Goal: Use online tool/utility: Use online tool/utility

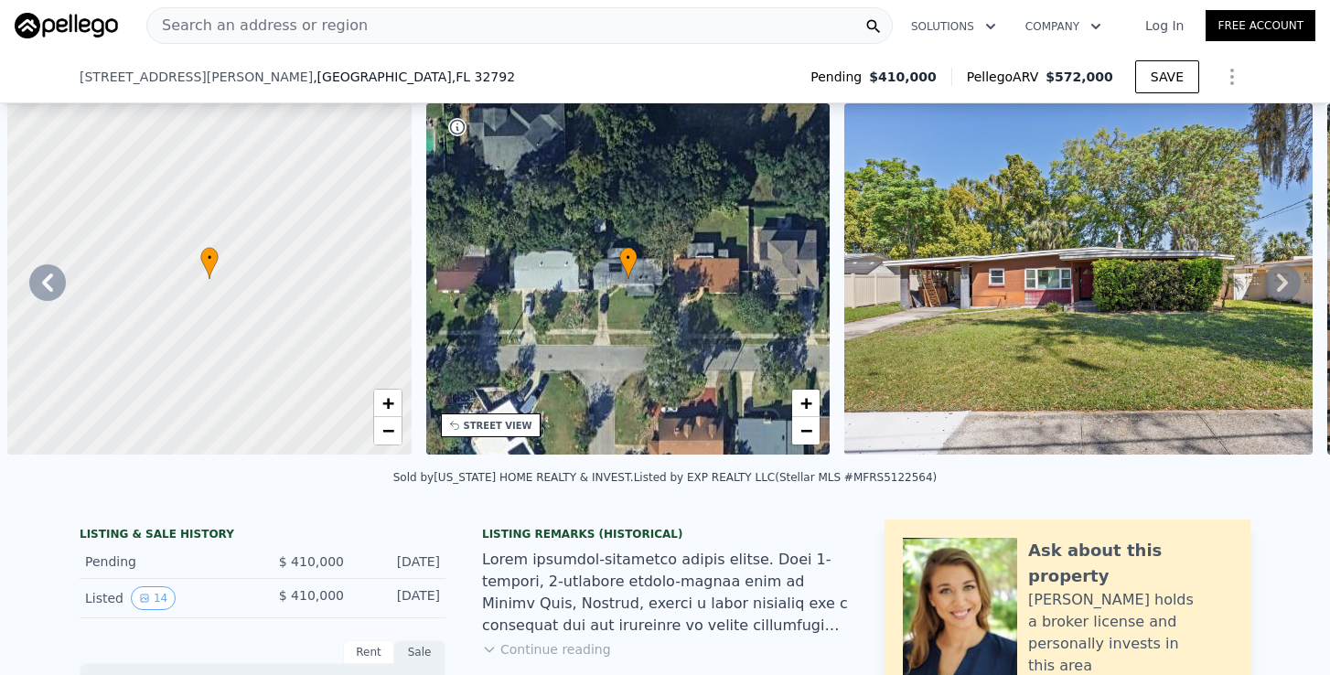
scroll to position [0, 1211]
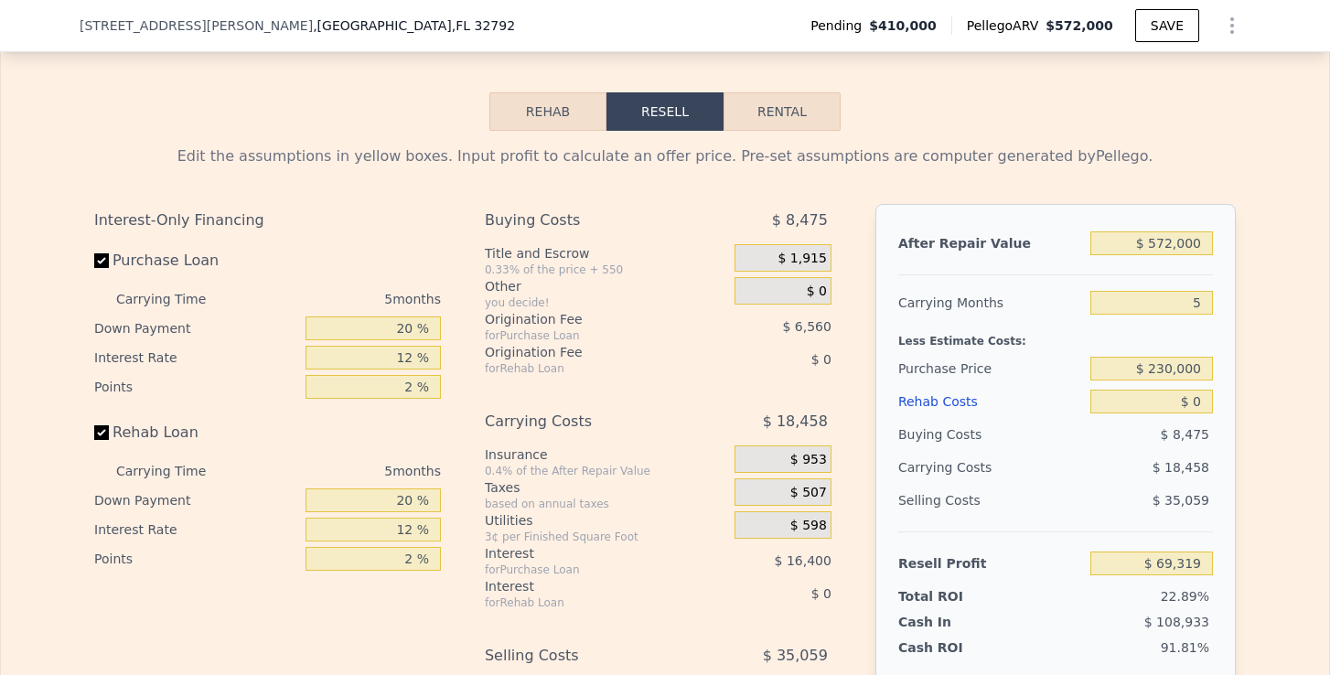
type input "$ 572,000"
type input "5"
type input "$ 0"
type input "$ 100,008"
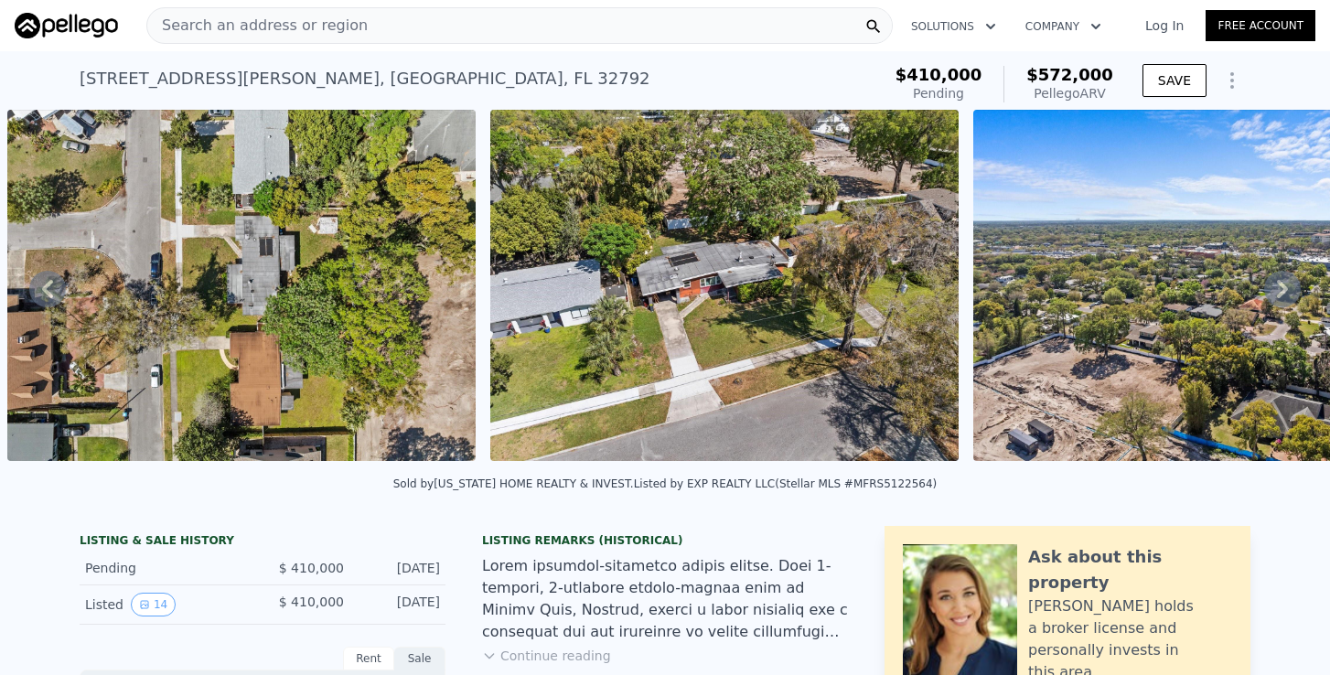
scroll to position [0, 0]
click at [222, 22] on span "Search an address or region" at bounding box center [257, 26] width 221 height 22
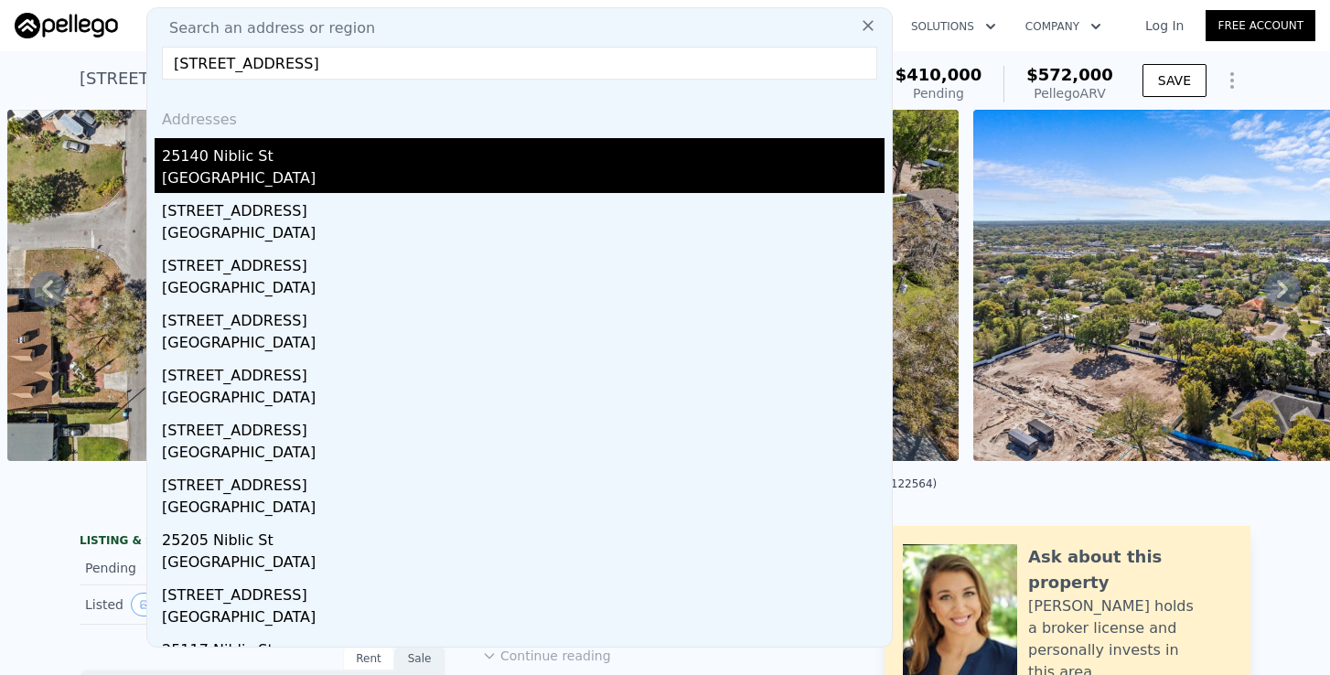
type input "[STREET_ADDRESS]"
click at [253, 173] on div "[GEOGRAPHIC_DATA]" at bounding box center [523, 180] width 723 height 26
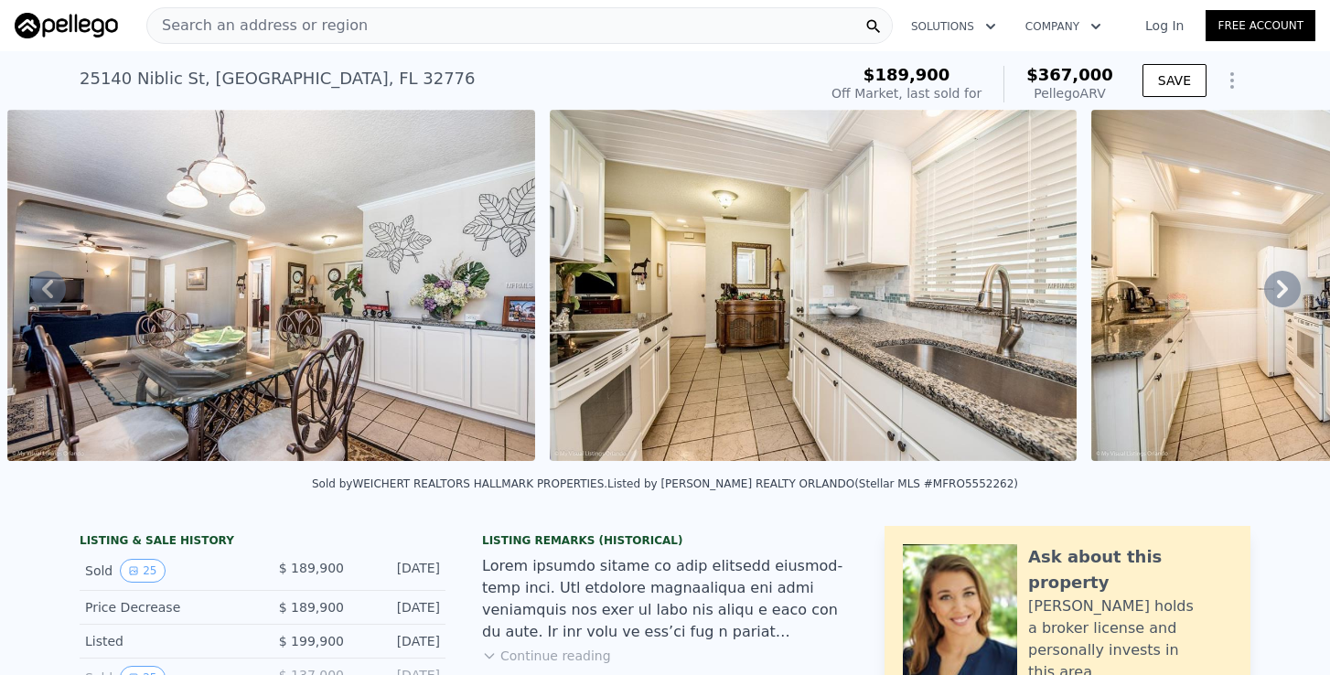
click at [1287, 288] on icon at bounding box center [1282, 289] width 11 height 18
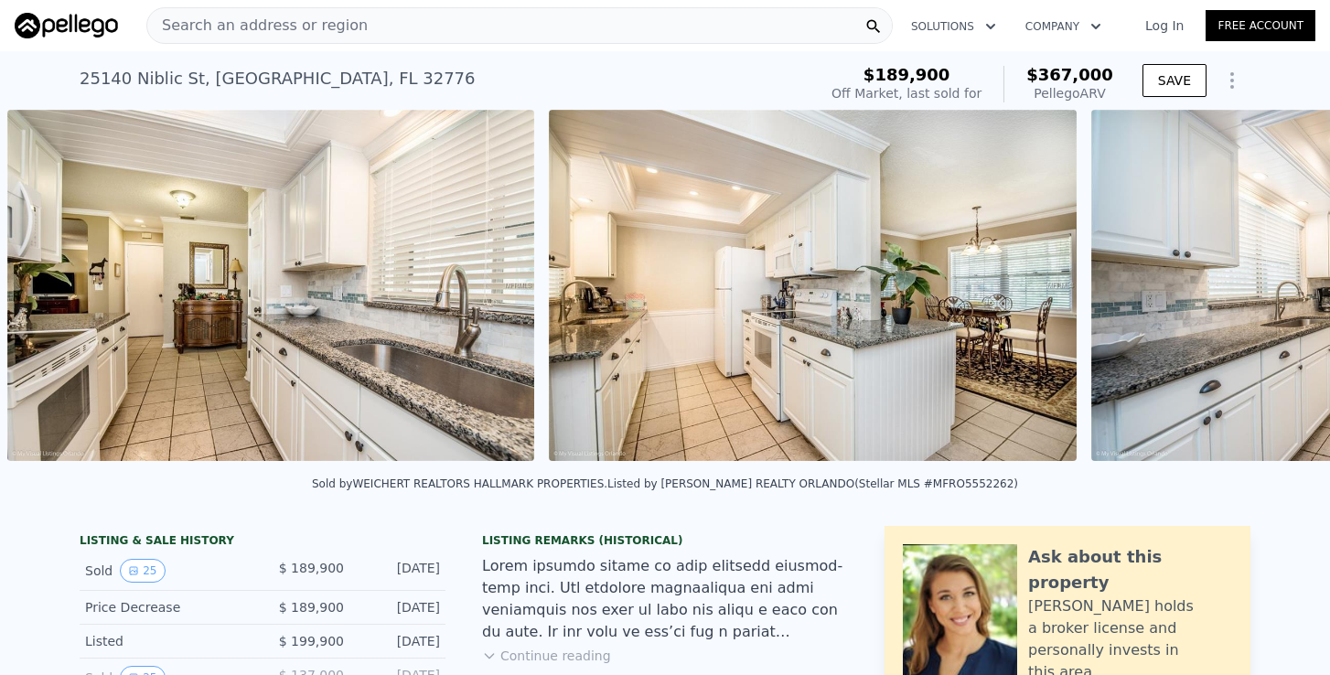
click at [1287, 288] on div "• + − • + − STREET VIEW Loading... SATELLITE VIEW" at bounding box center [665, 289] width 1330 height 358
click at [1287, 288] on icon at bounding box center [1282, 289] width 11 height 18
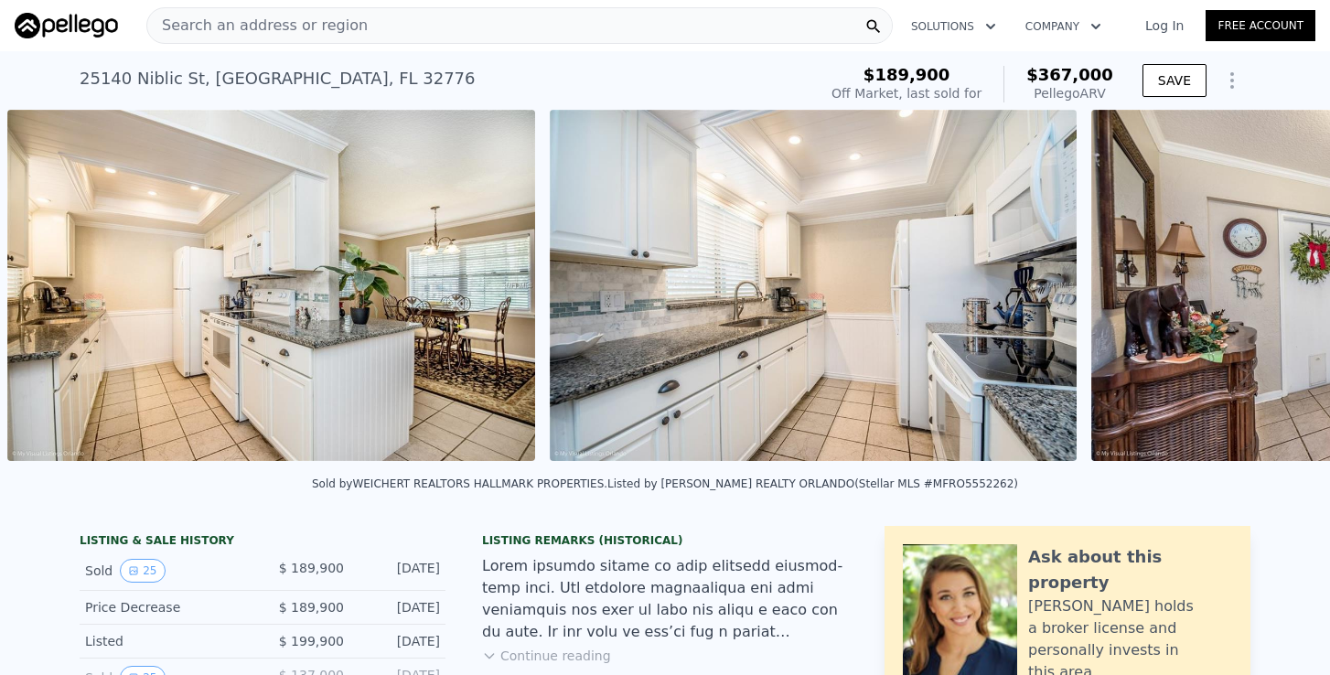
click at [1287, 288] on img at bounding box center [1356, 285] width 528 height 351
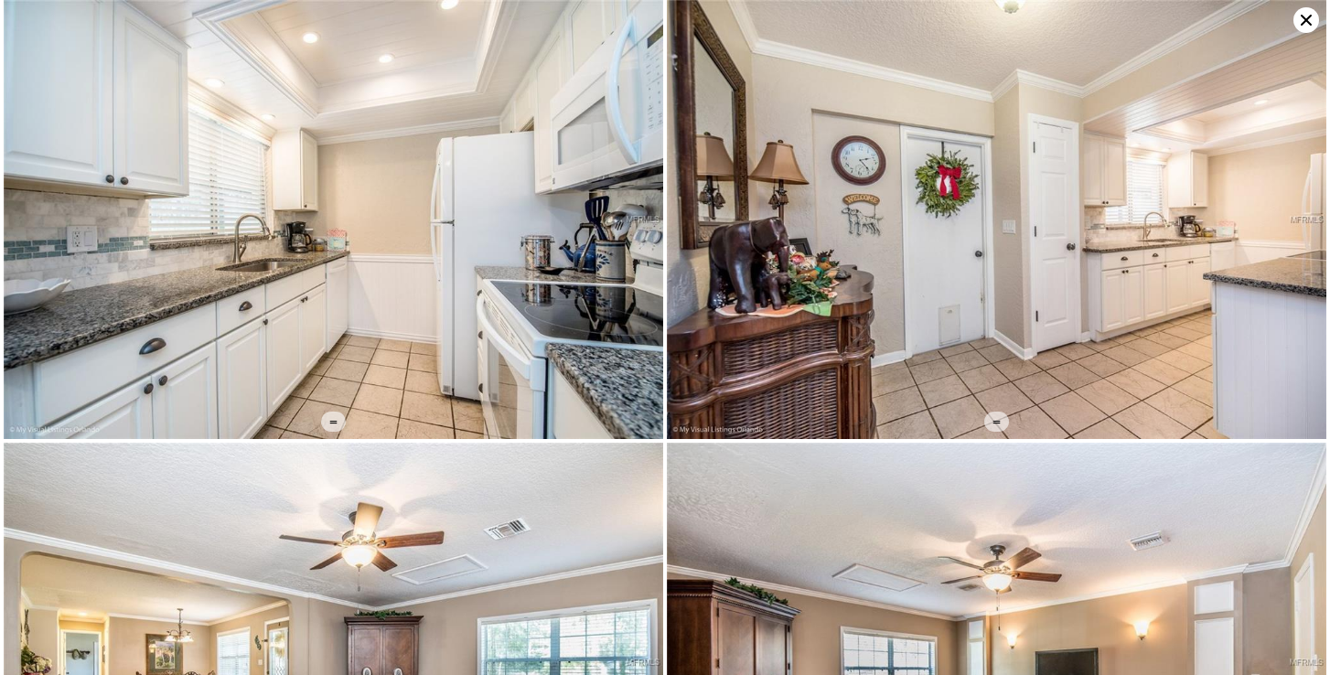
scroll to position [1772, 0]
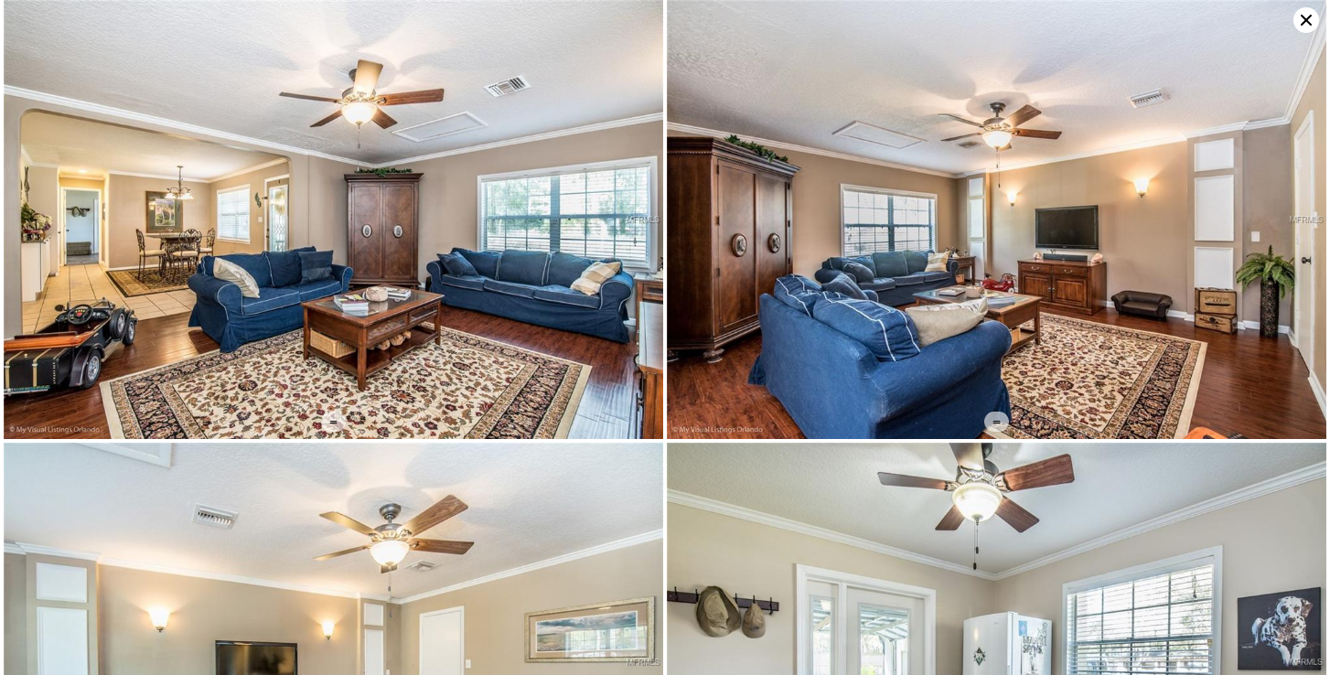
click at [1309, 17] on icon at bounding box center [1306, 20] width 11 height 11
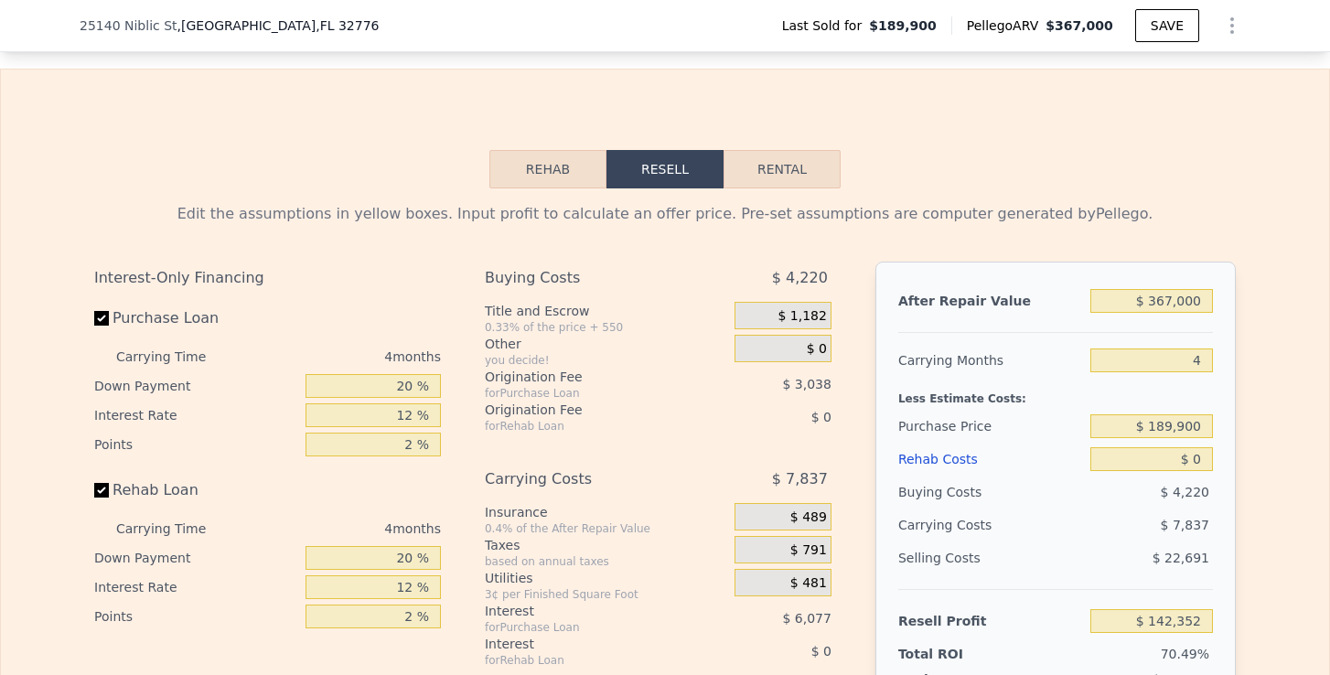
scroll to position [2785, 0]
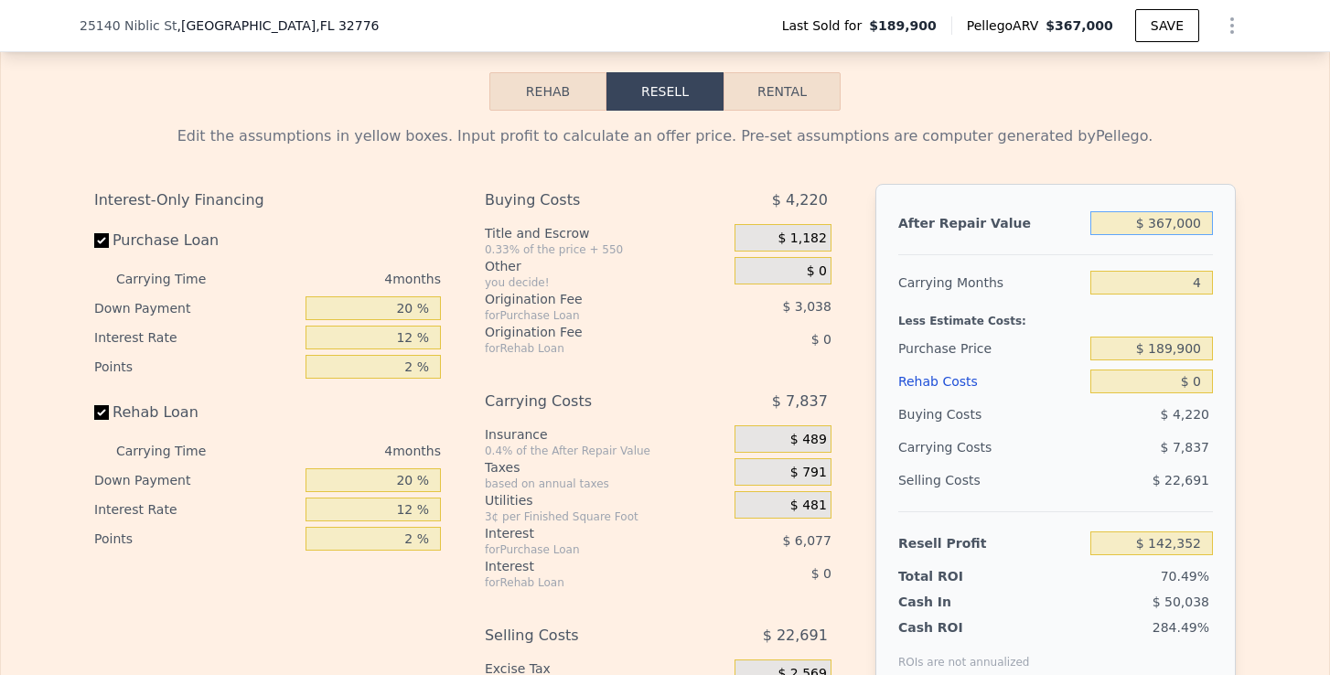
click at [1156, 228] on input "$ 367,000" at bounding box center [1152, 223] width 123 height 24
drag, startPoint x: 1156, startPoint y: 228, endPoint x: 1208, endPoint y: 228, distance: 52.2
click at [1208, 228] on input "$ 367,000" at bounding box center [1152, 223] width 123 height 24
type input "$ 3"
type input "-$ 202,015"
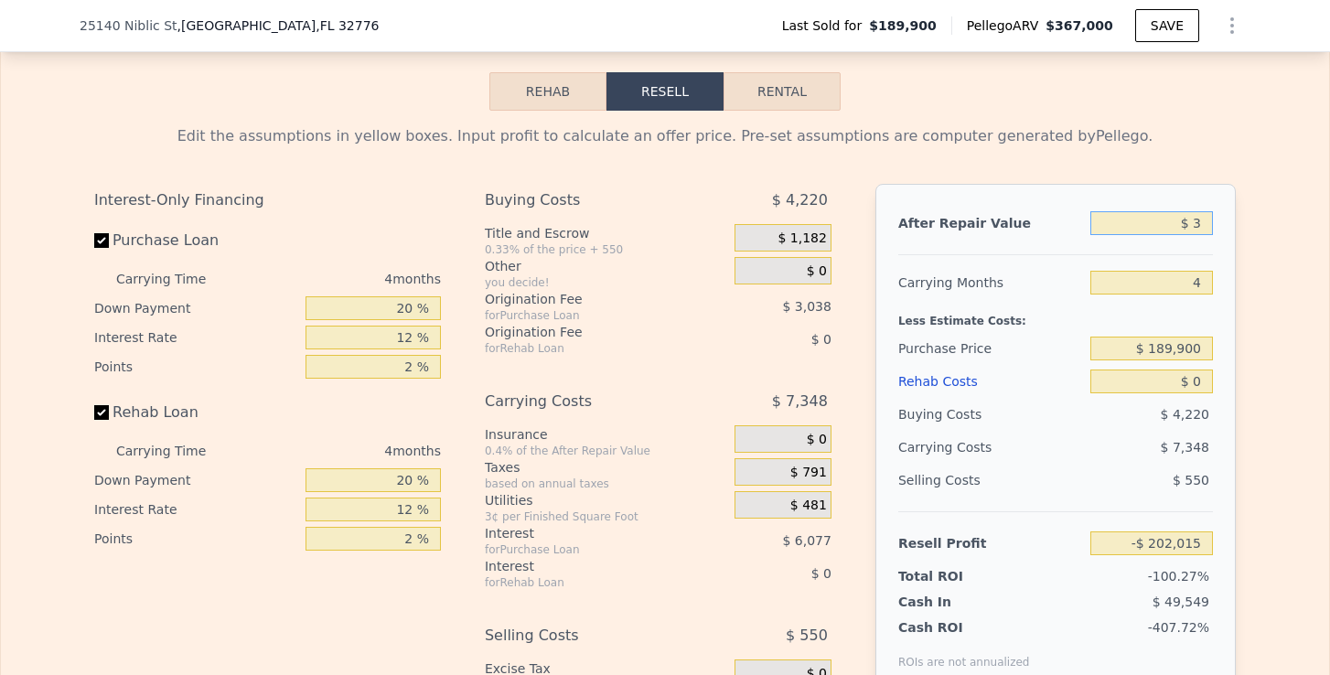
type input "$ 32"
type input "-$ 201,988"
type input "$ 320"
type input "-$ 201,717"
type input "$ 3,200"
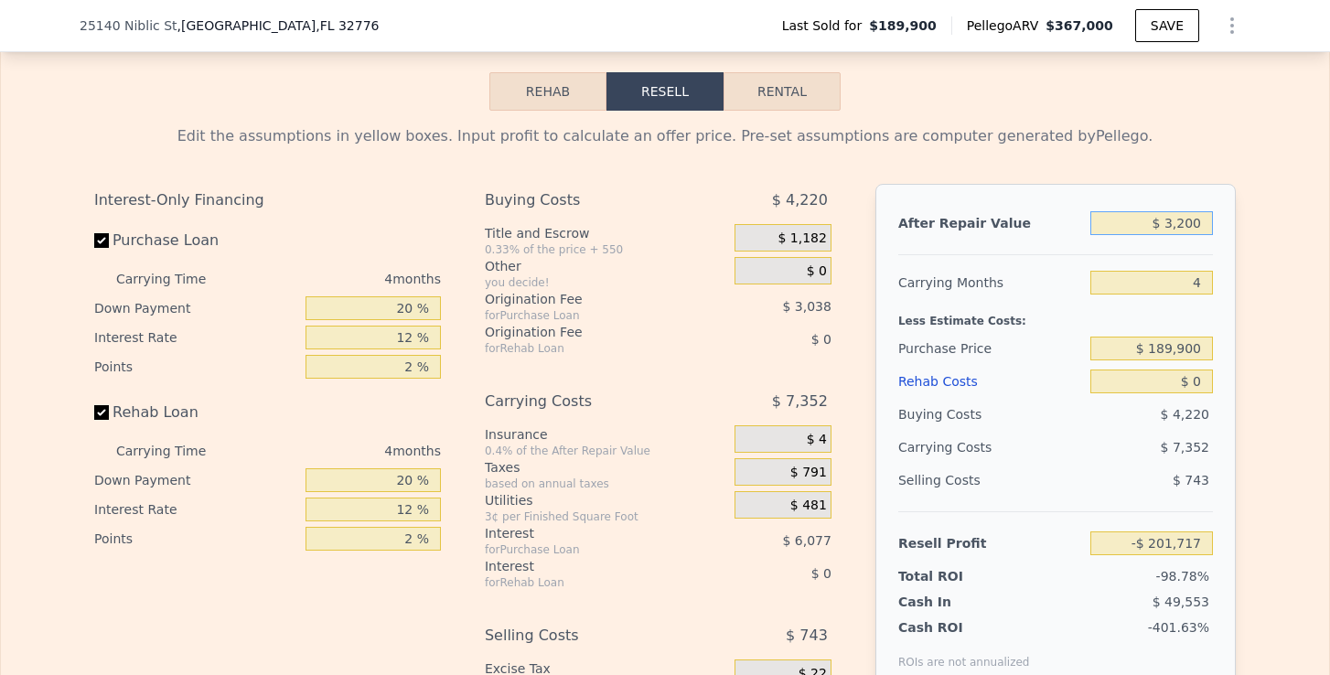
type input "-$ 199,015"
type input "$ 32,000"
type input "-$ 171,992"
type input "$ 320,000"
type input "$ 98,249"
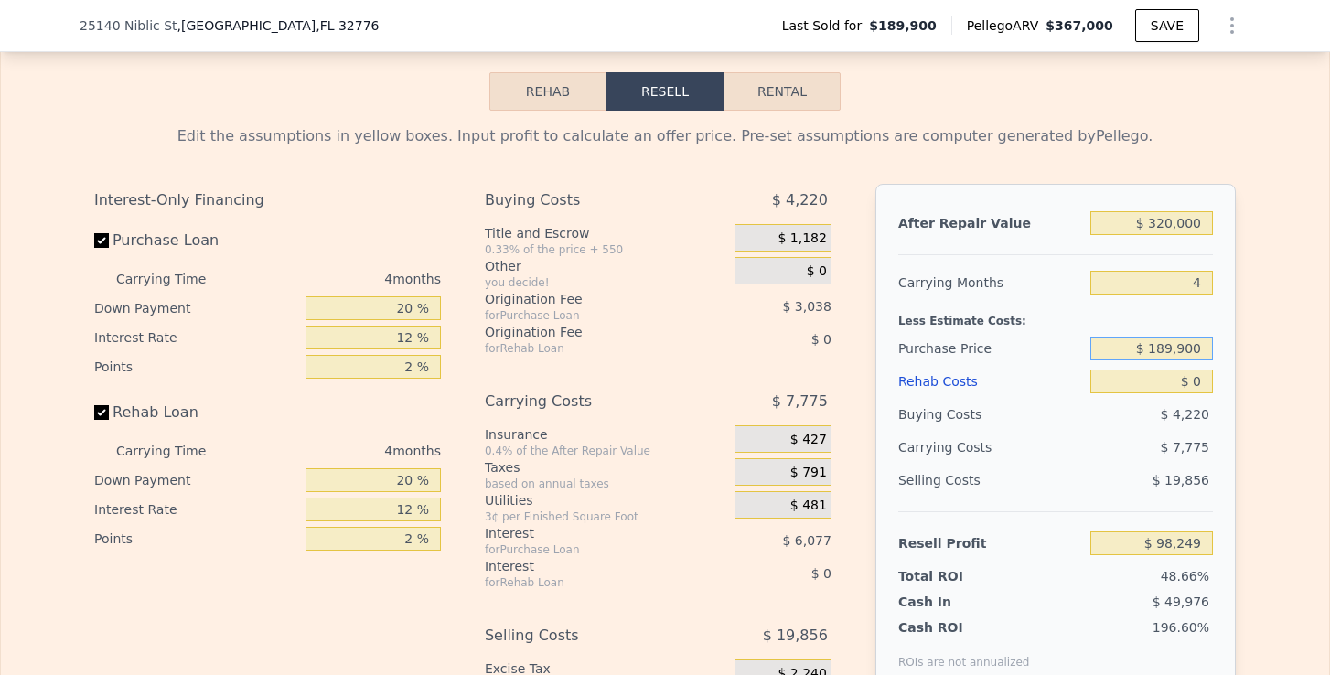
click at [1171, 350] on input "$ 189,900" at bounding box center [1152, 349] width 123 height 24
drag, startPoint x: 1156, startPoint y: 350, endPoint x: 1243, endPoint y: 355, distance: 87.0
click at [1243, 355] on div "Edit the assumptions in yellow boxes. Input profit to calculate an offer price.…" at bounding box center [665, 451] width 1171 height 681
type input "$ 250,000"
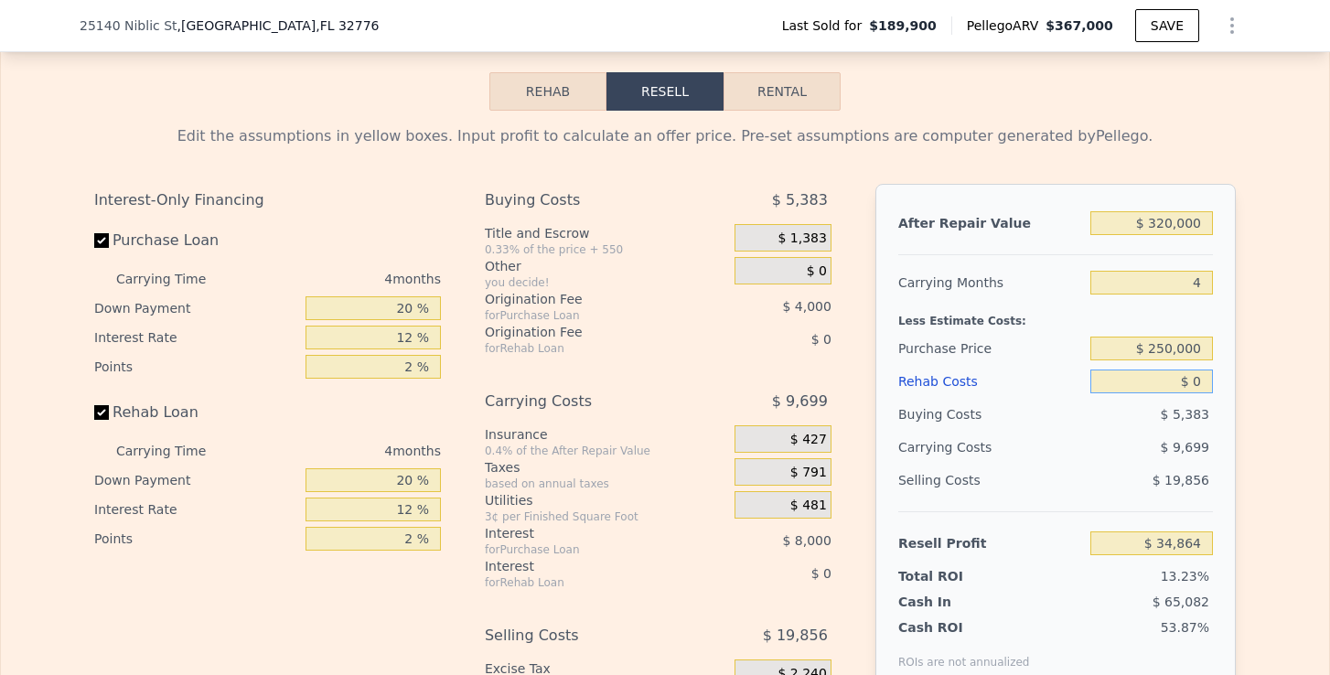
click at [1207, 378] on input "$ 0" at bounding box center [1152, 382] width 123 height 24
type input "$ 35,062"
type input "$ 3"
type input "$ 35,059"
type input "$ 30"
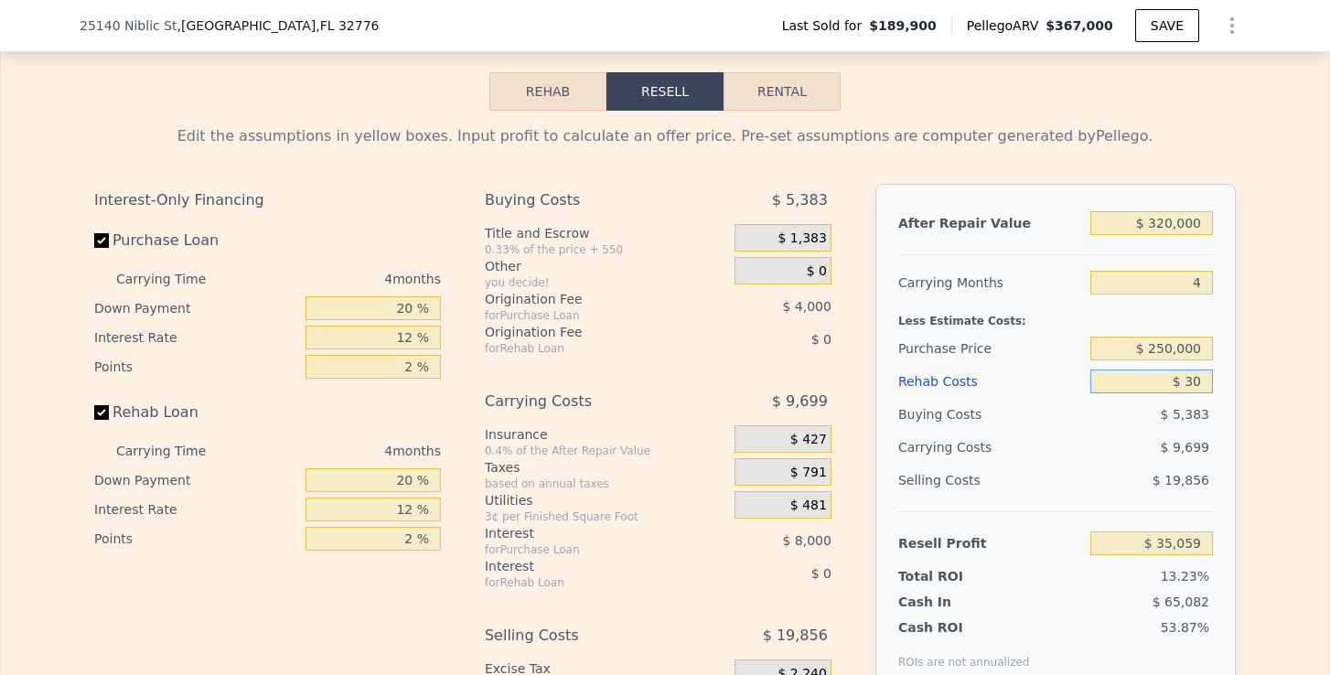
type input "$ 35,032"
type input "$ 300"
type input "$ 34,749"
type input "$ 3,000"
type input "$ 31,918"
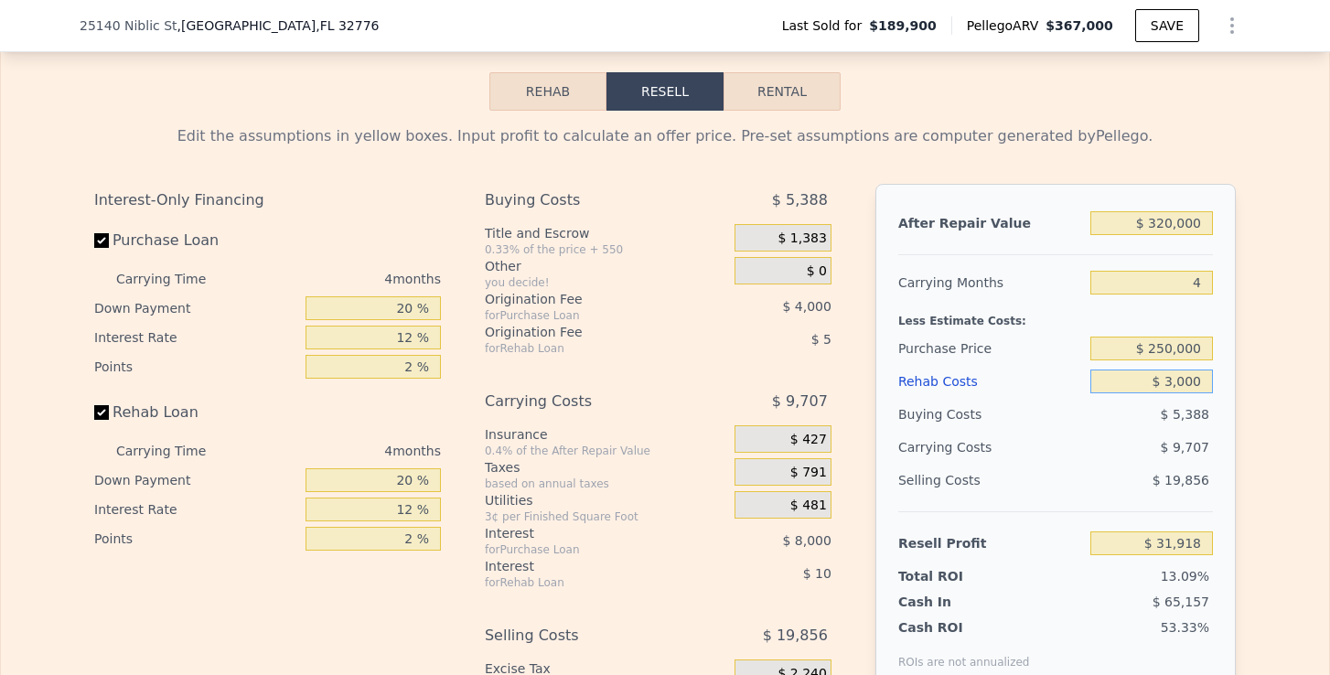
type input "$ 30,000"
type input "$ 3,622"
click at [1262, 430] on div "Edit the assumptions in yellow boxes. Input profit to calculate an offer price.…" at bounding box center [665, 451] width 1329 height 681
click at [1168, 352] on input "$ 250,000" at bounding box center [1152, 349] width 123 height 24
type input "$ 220,000"
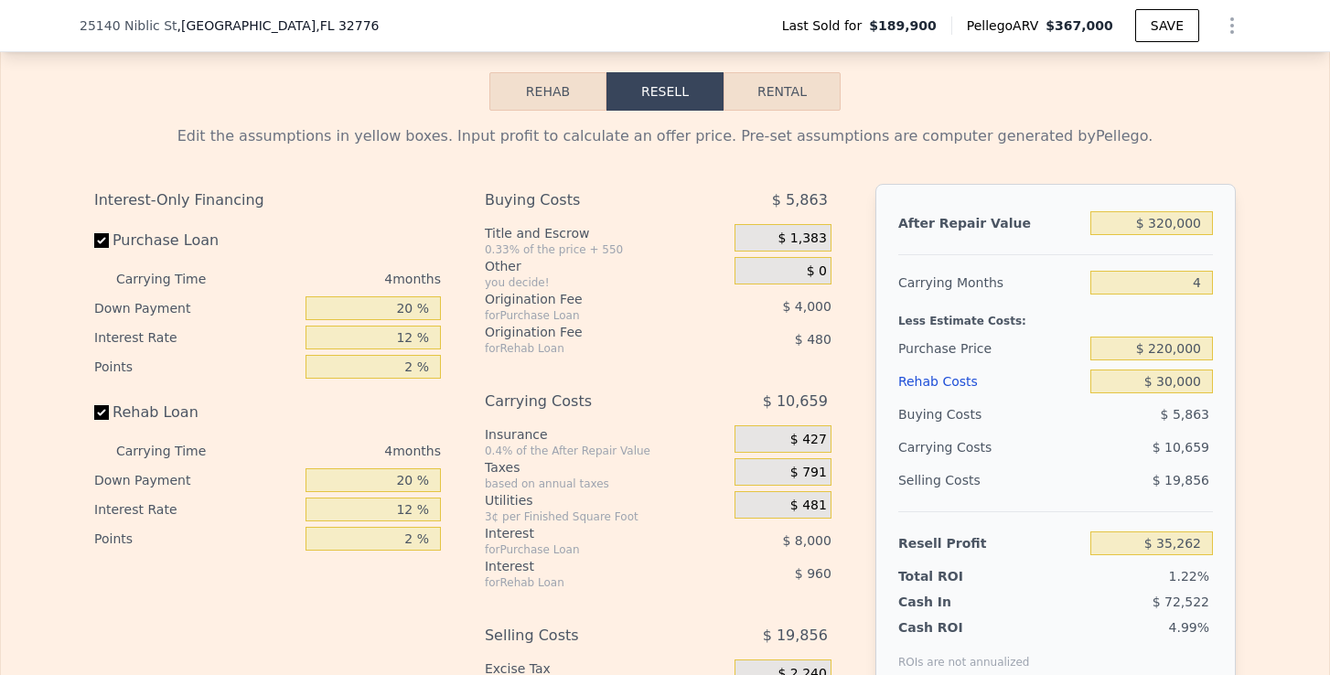
type input "$ 35,162"
click at [1264, 359] on div "Edit the assumptions in yellow boxes. Input profit to calculate an offer price.…" at bounding box center [665, 451] width 1329 height 681
click at [1166, 353] on input "$ 220,000" at bounding box center [1152, 349] width 123 height 24
type input "$ 210,000"
type input "$ 45,676"
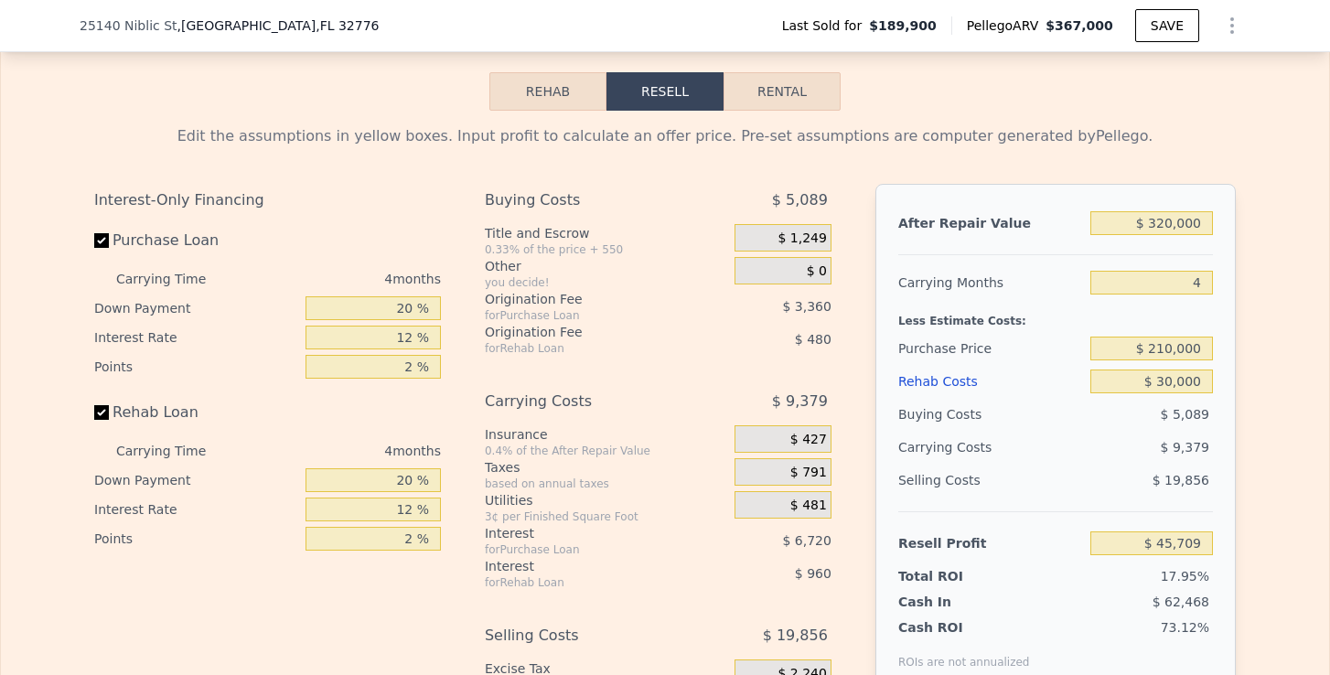
click at [1253, 357] on div "Edit the assumptions in yellow boxes. Input profit to calculate an offer price.…" at bounding box center [665, 451] width 1329 height 681
click at [1168, 346] on input "$ 210,000" at bounding box center [1152, 349] width 123 height 24
type input "$ 215,000"
click at [1259, 363] on div "Edit the assumptions in yellow boxes. Input profit to calculate an offer price.…" at bounding box center [665, 451] width 1329 height 681
type input "$ 40,419"
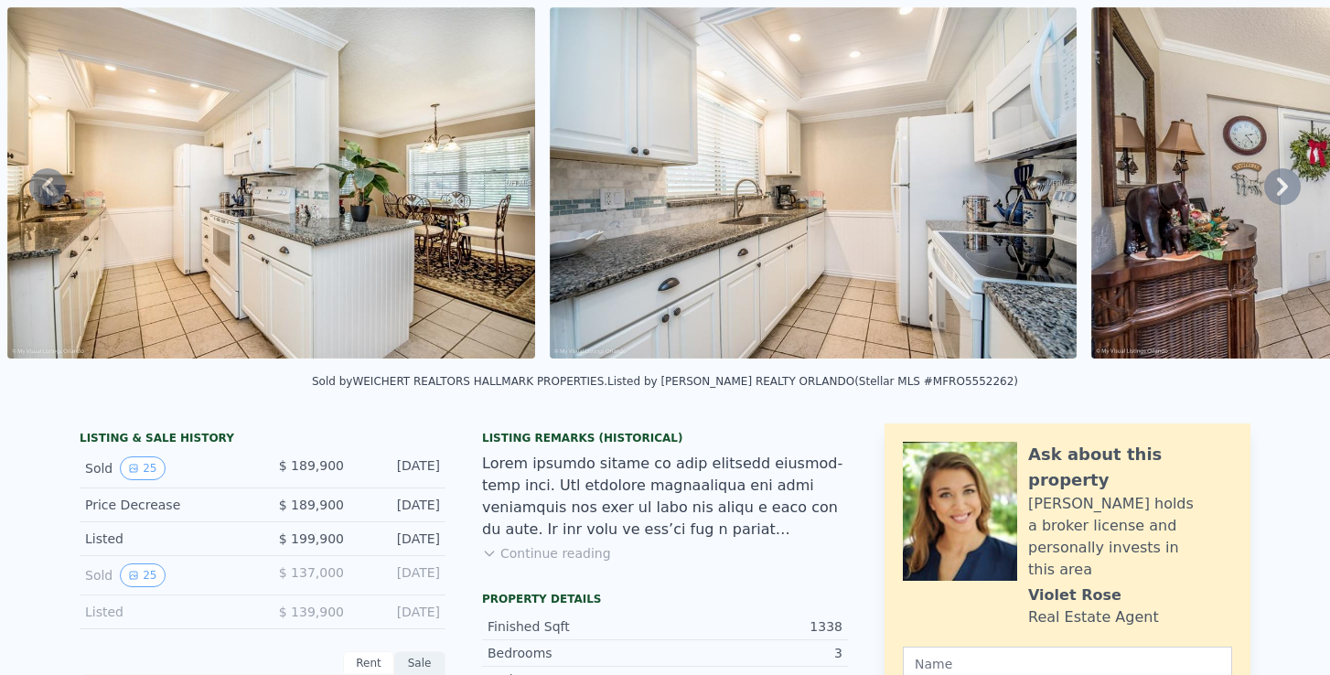
scroll to position [48, 0]
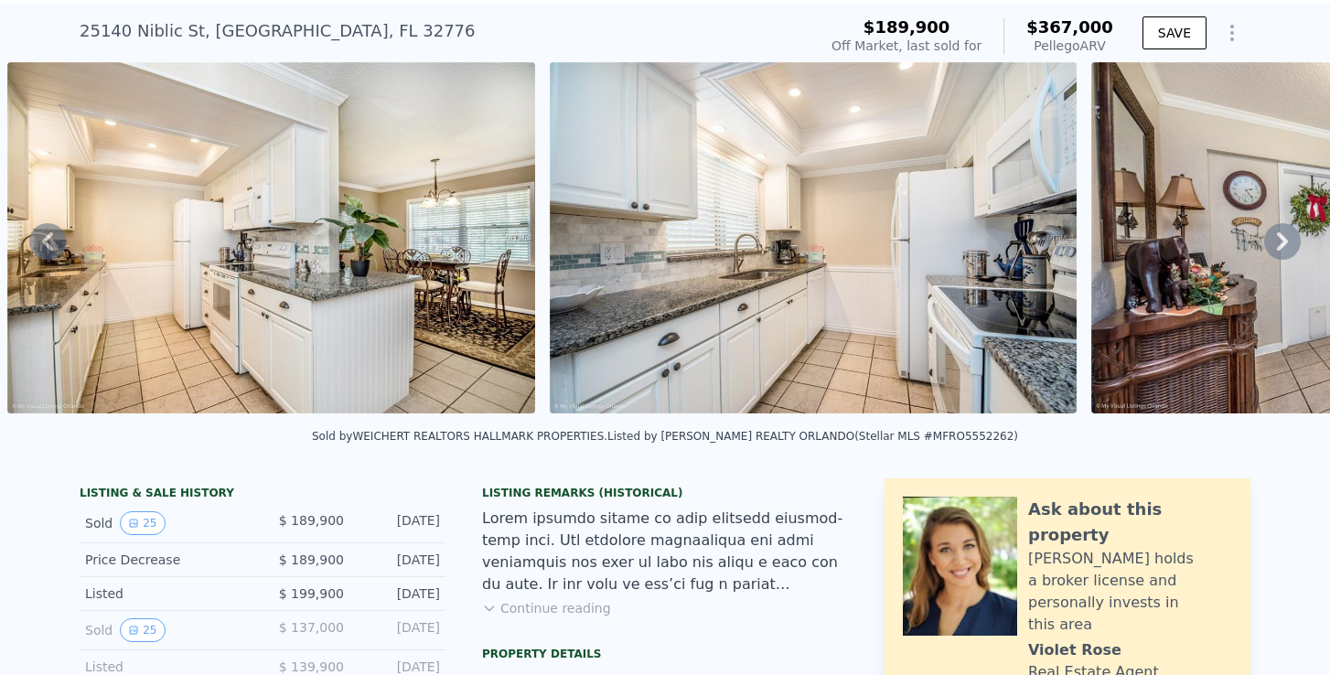
click at [1291, 232] on icon at bounding box center [1283, 241] width 37 height 37
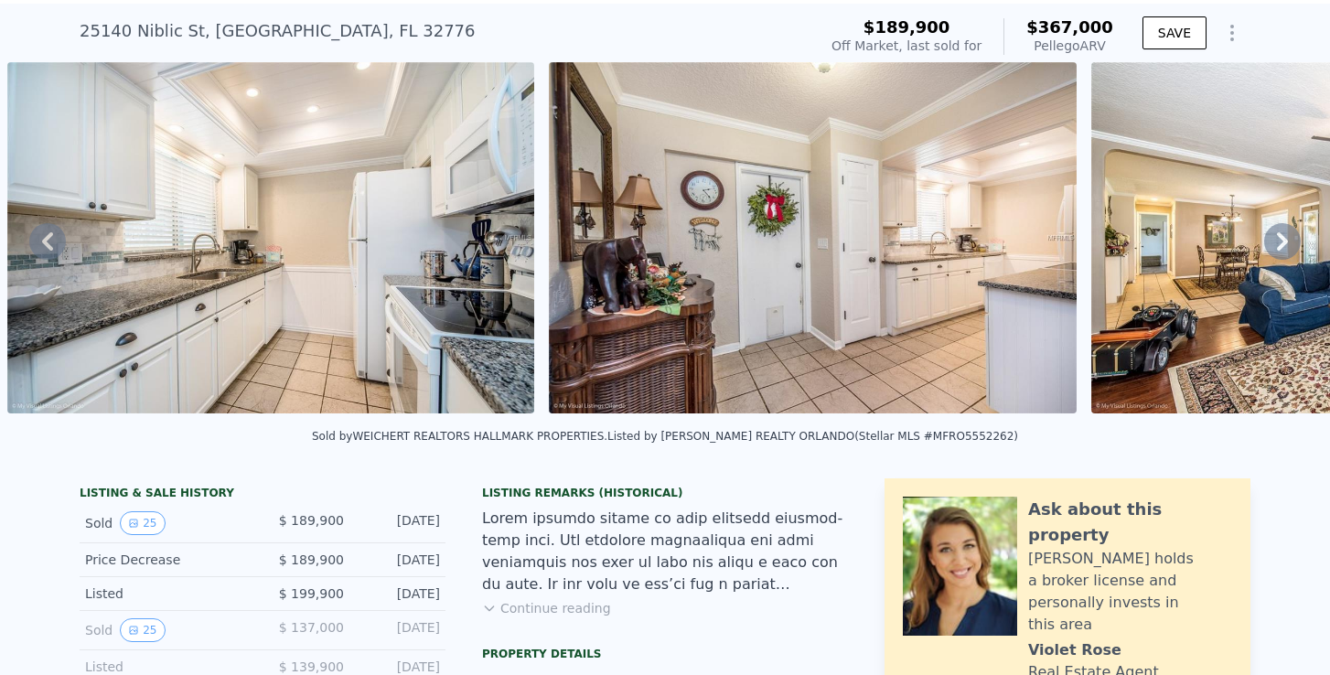
click at [1291, 232] on icon at bounding box center [1283, 241] width 37 height 37
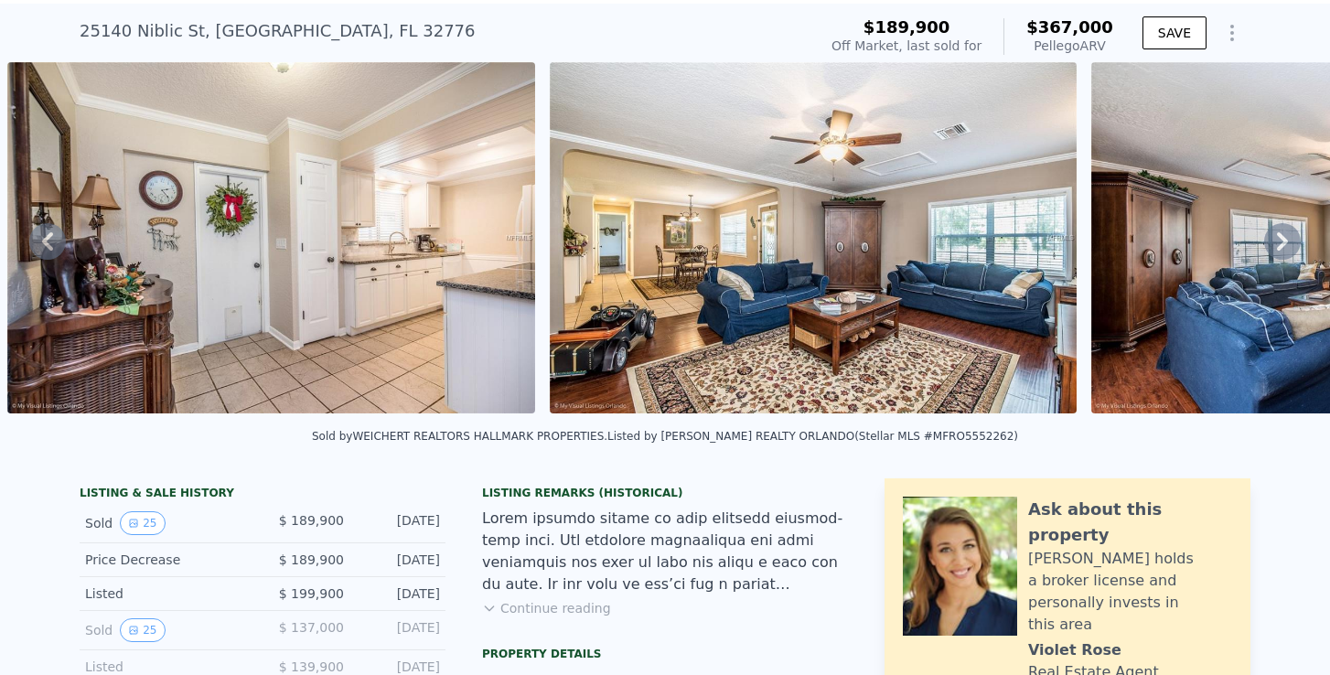
click at [1291, 232] on icon at bounding box center [1283, 241] width 37 height 37
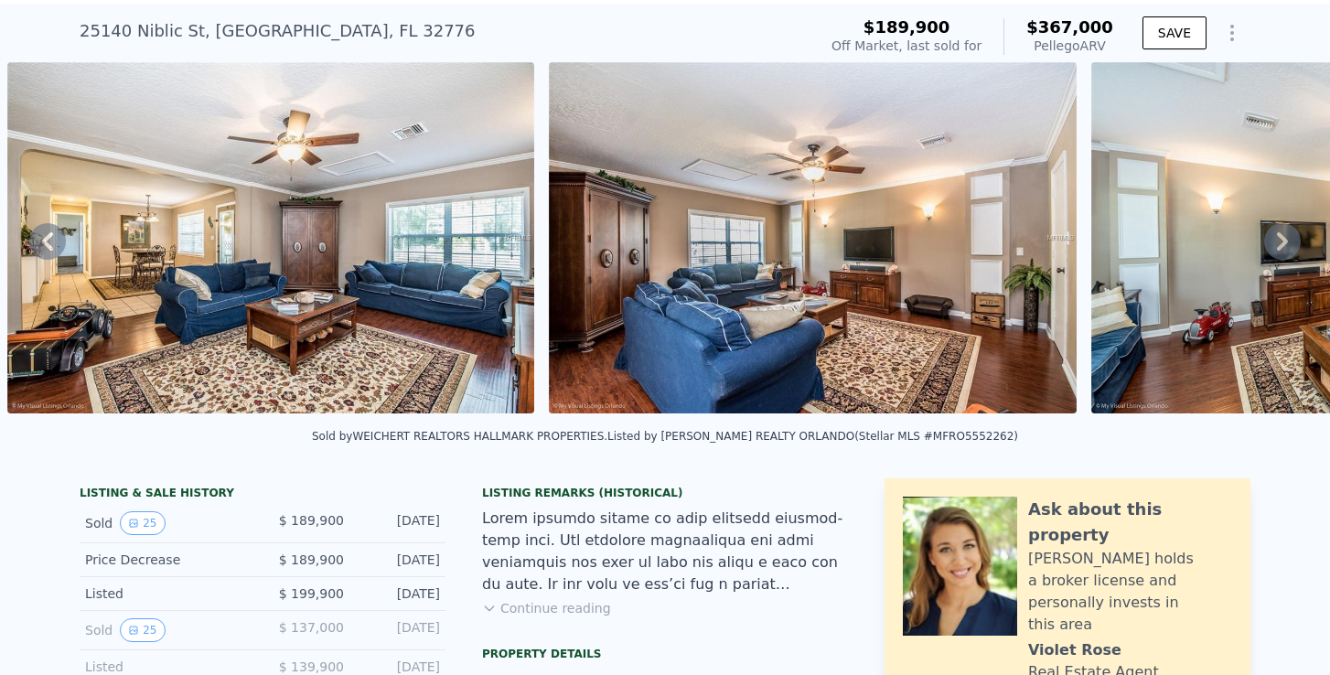
click at [1291, 232] on icon at bounding box center [1283, 241] width 37 height 37
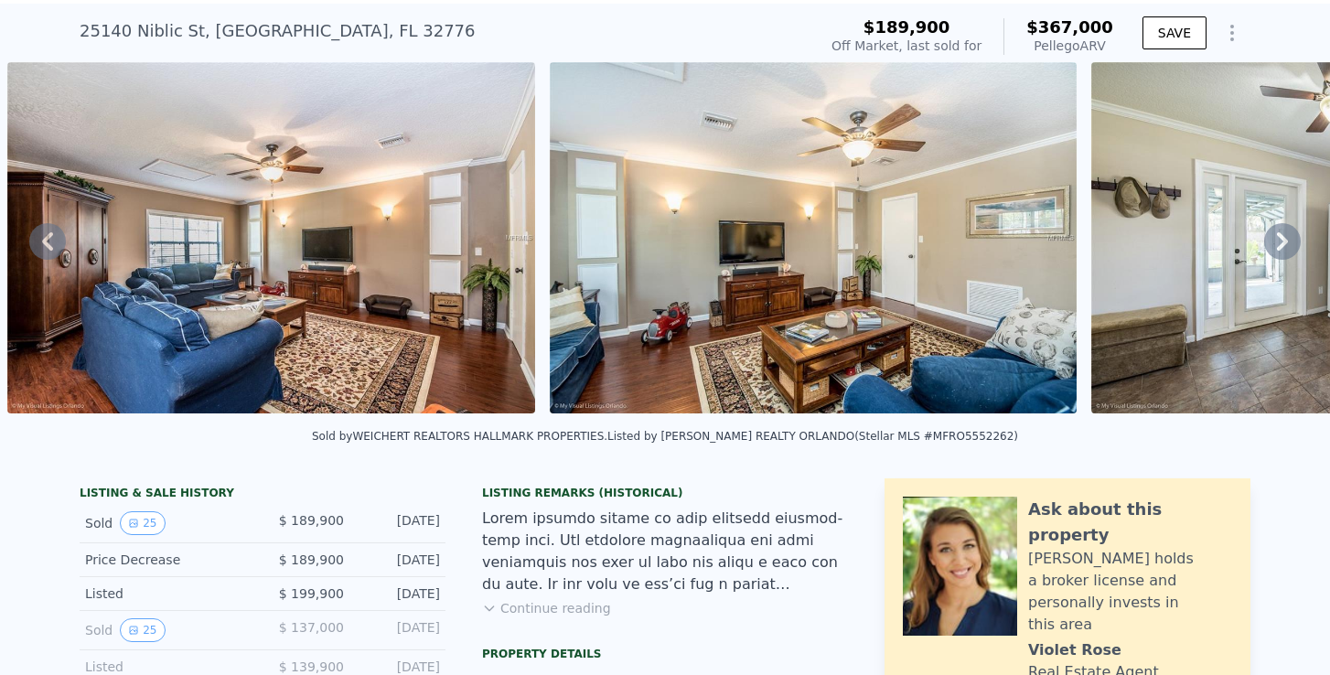
click at [1291, 232] on icon at bounding box center [1283, 241] width 37 height 37
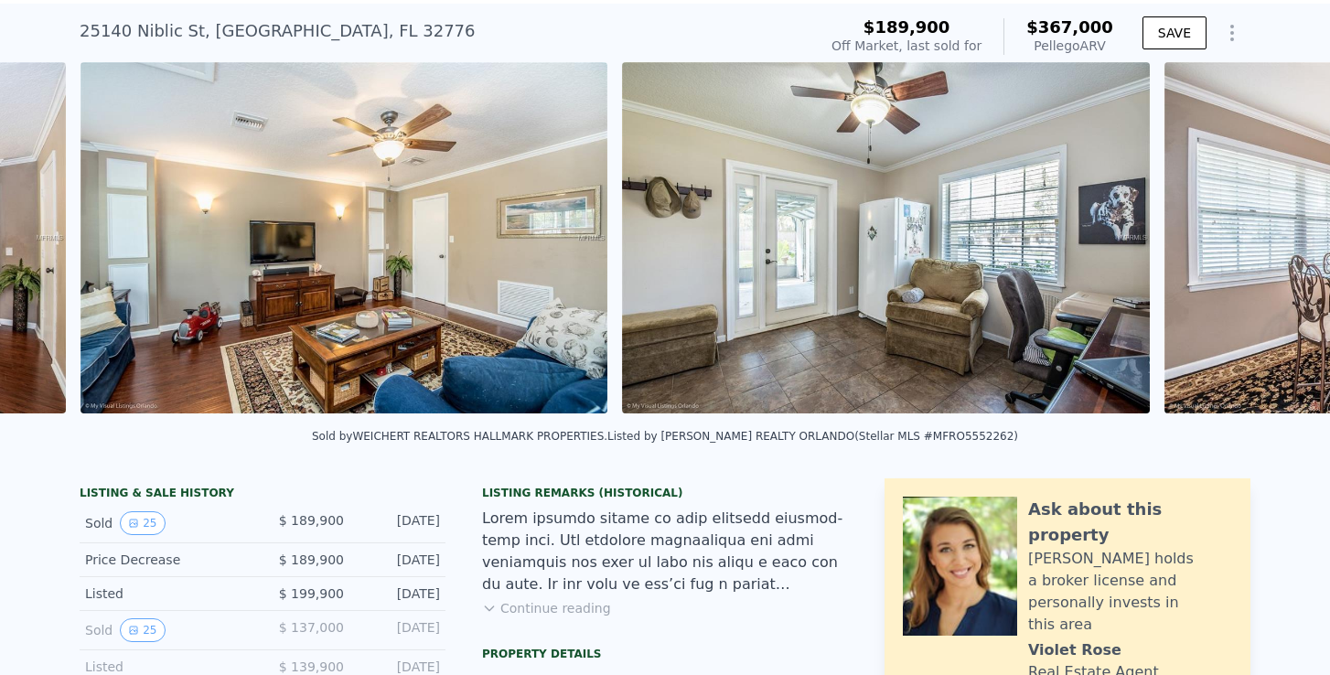
scroll to position [0, 5889]
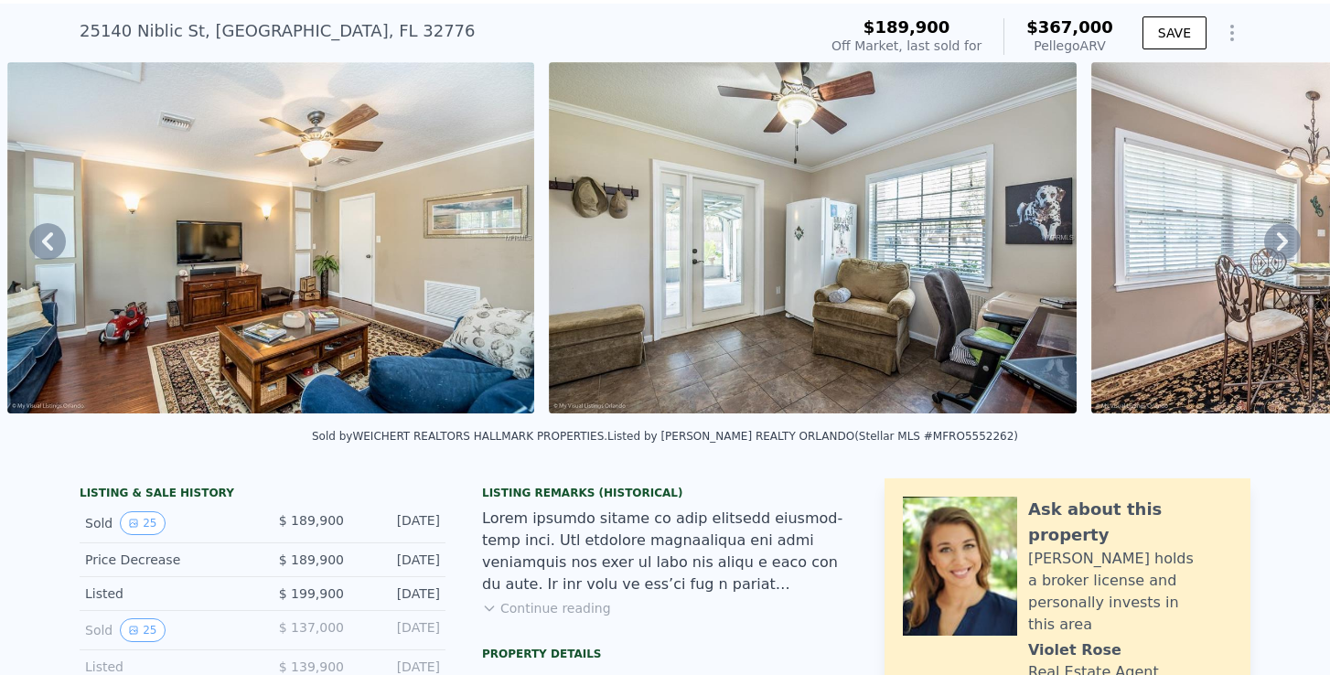
click at [1291, 232] on icon at bounding box center [1283, 241] width 37 height 37
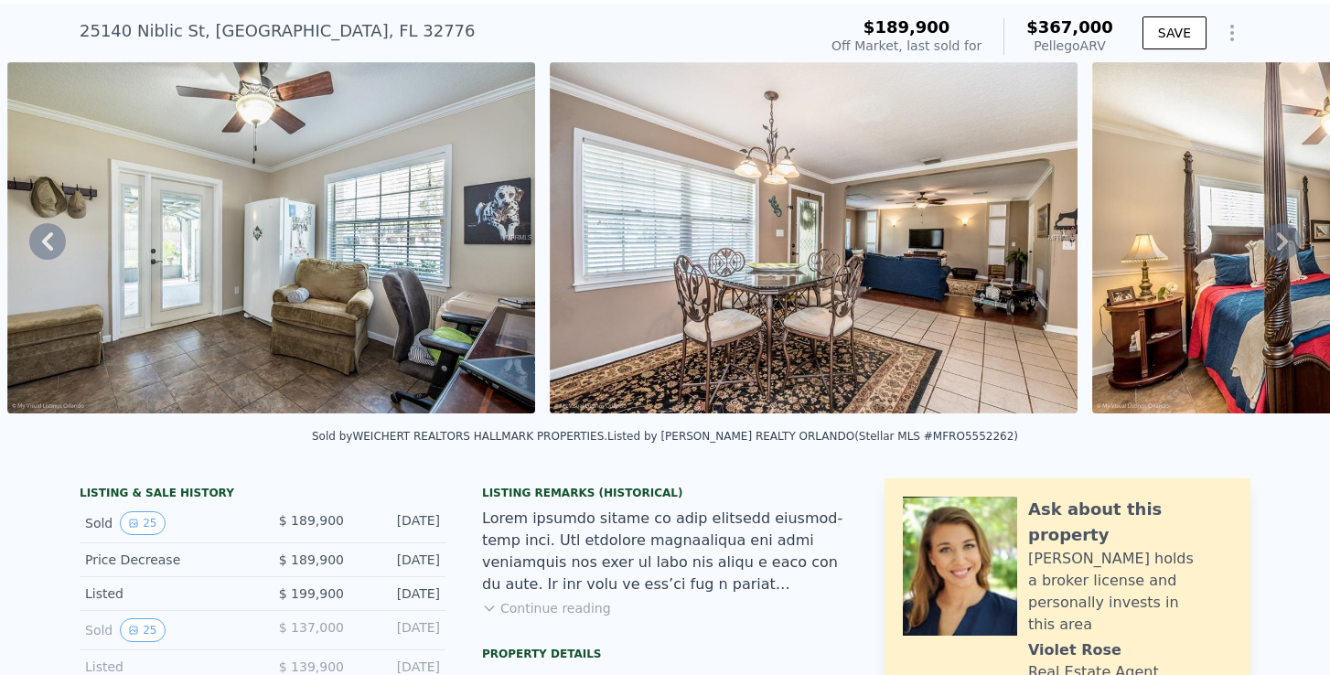
click at [1291, 232] on icon at bounding box center [1283, 241] width 37 height 37
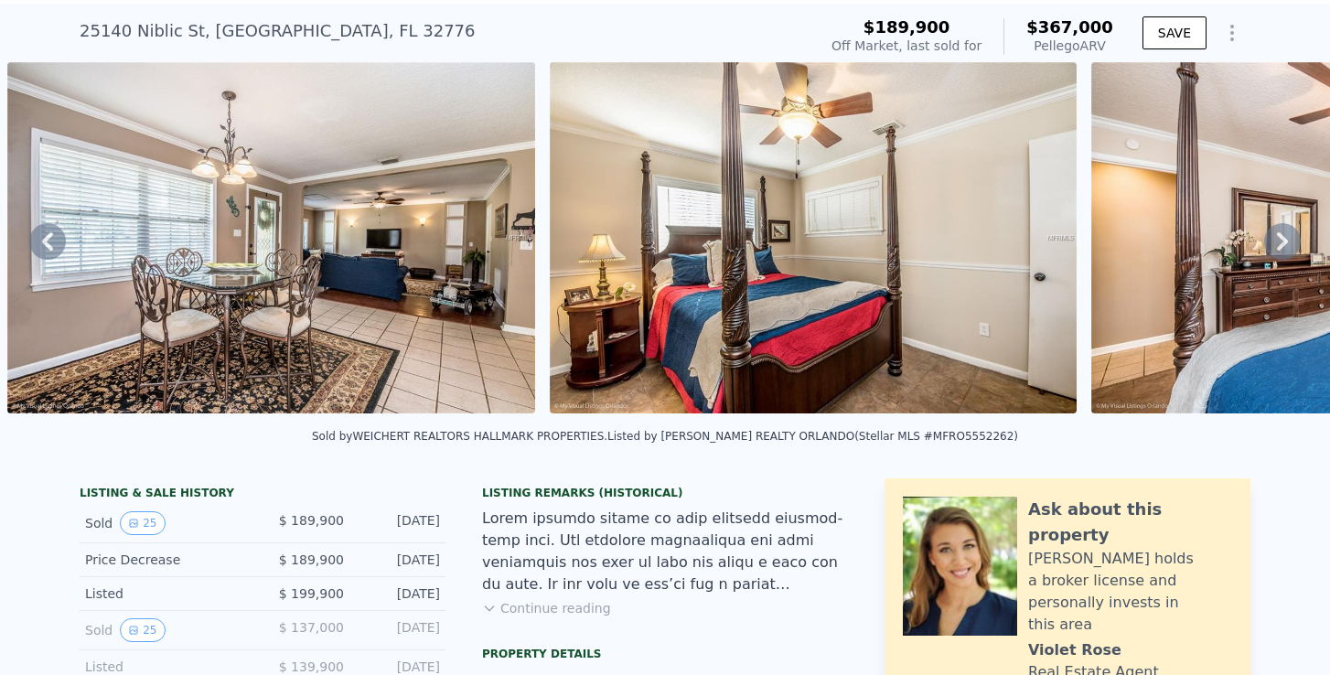
click at [1291, 232] on icon at bounding box center [1283, 241] width 37 height 37
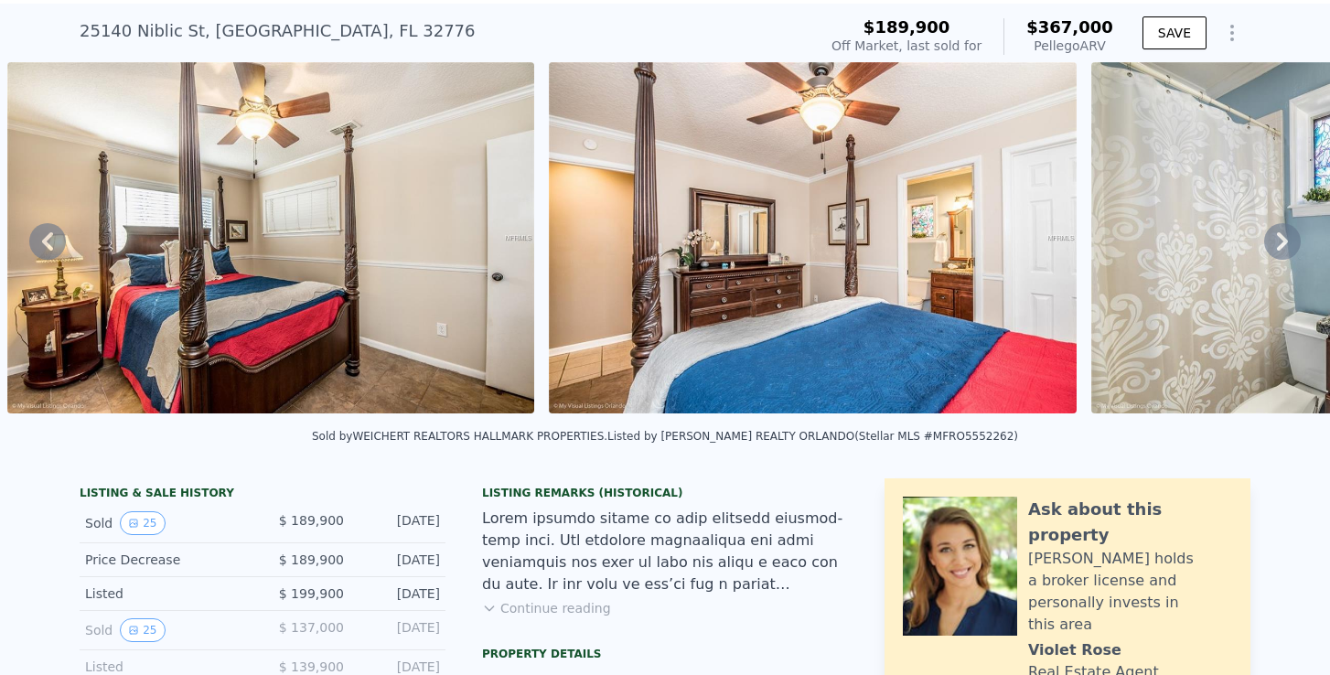
click at [1291, 232] on icon at bounding box center [1283, 241] width 37 height 37
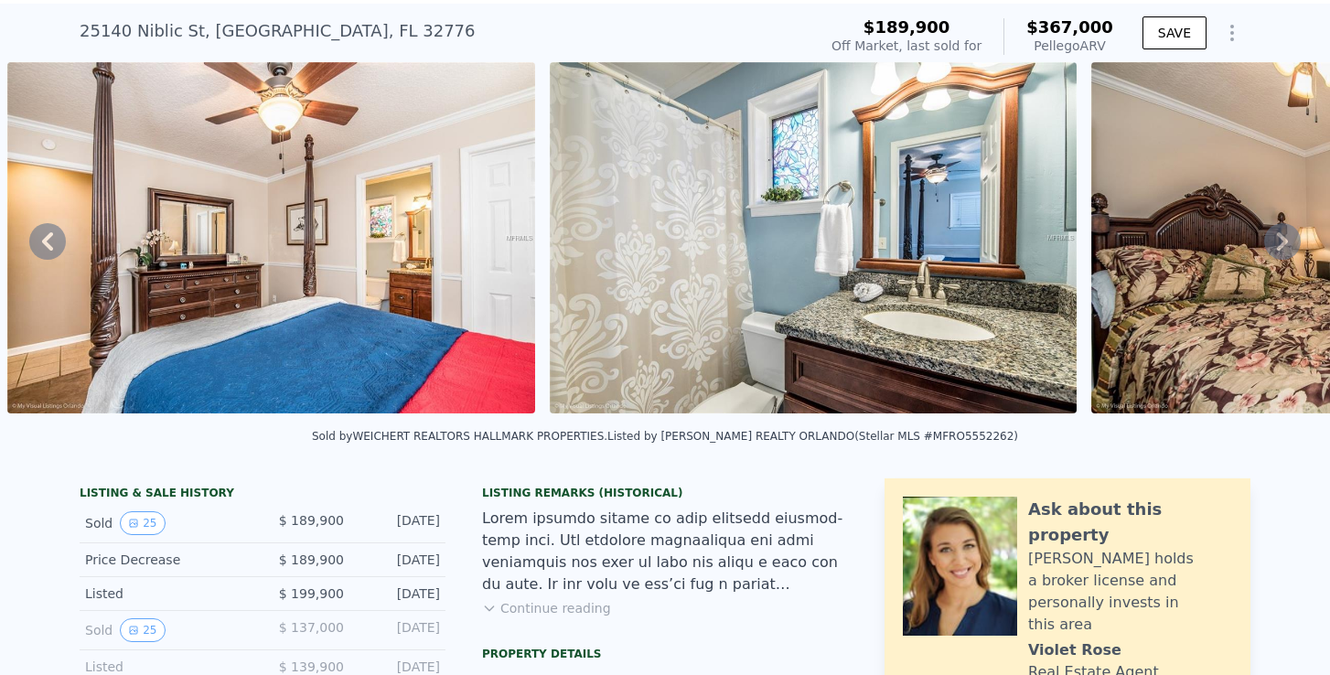
click at [1291, 232] on icon at bounding box center [1283, 241] width 37 height 37
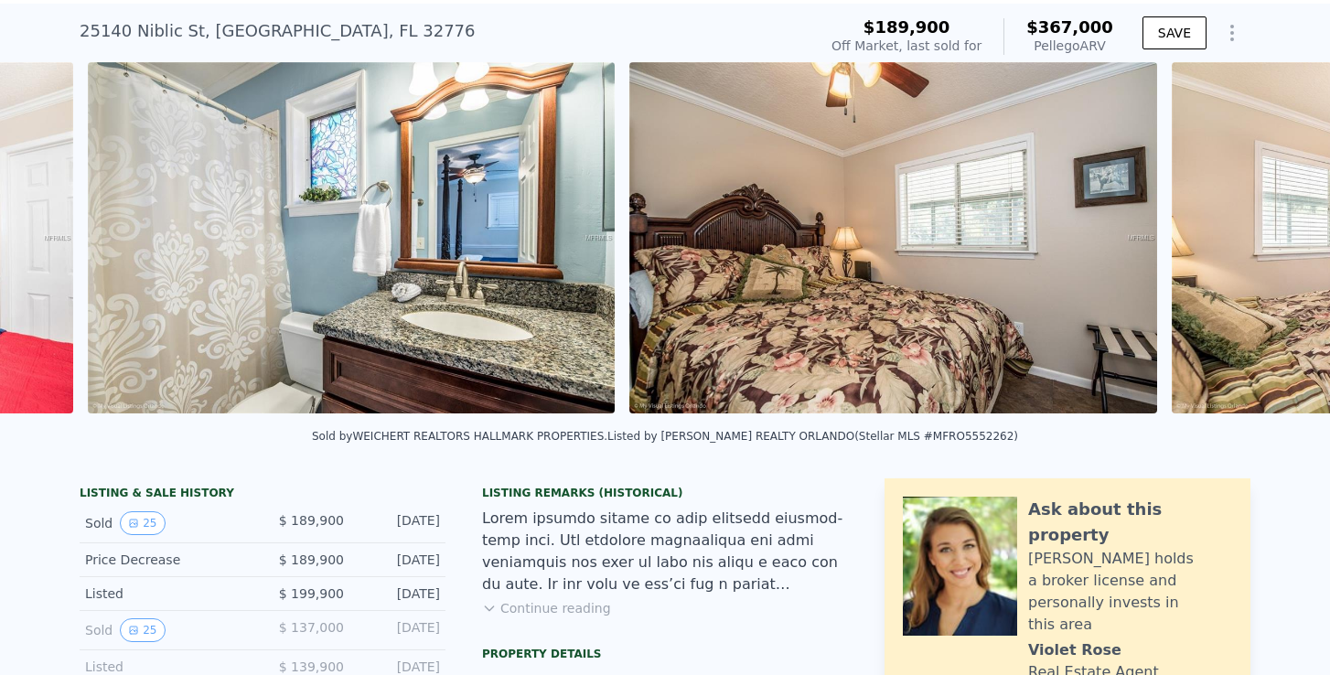
scroll to position [0, 8601]
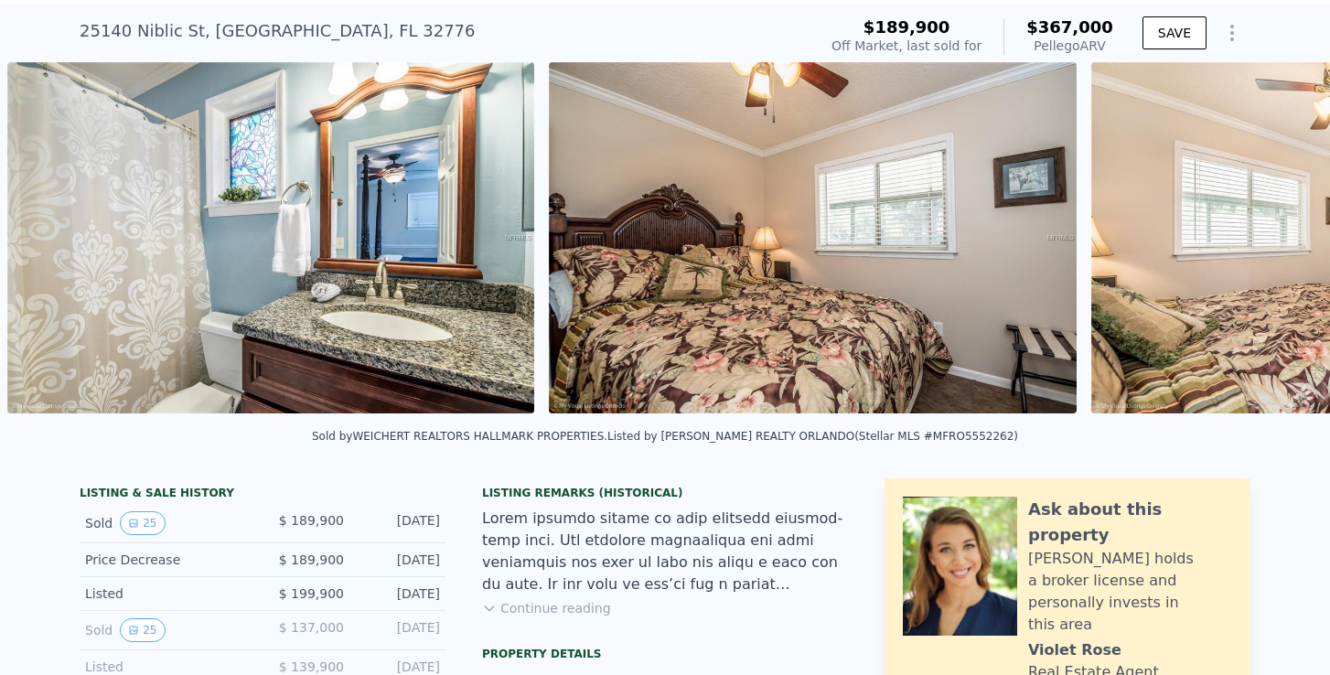
click at [1291, 232] on div "• + − • + − STREET VIEW Loading... SATELLITE VIEW" at bounding box center [665, 241] width 1330 height 358
click at [1286, 242] on icon at bounding box center [1282, 241] width 11 height 18
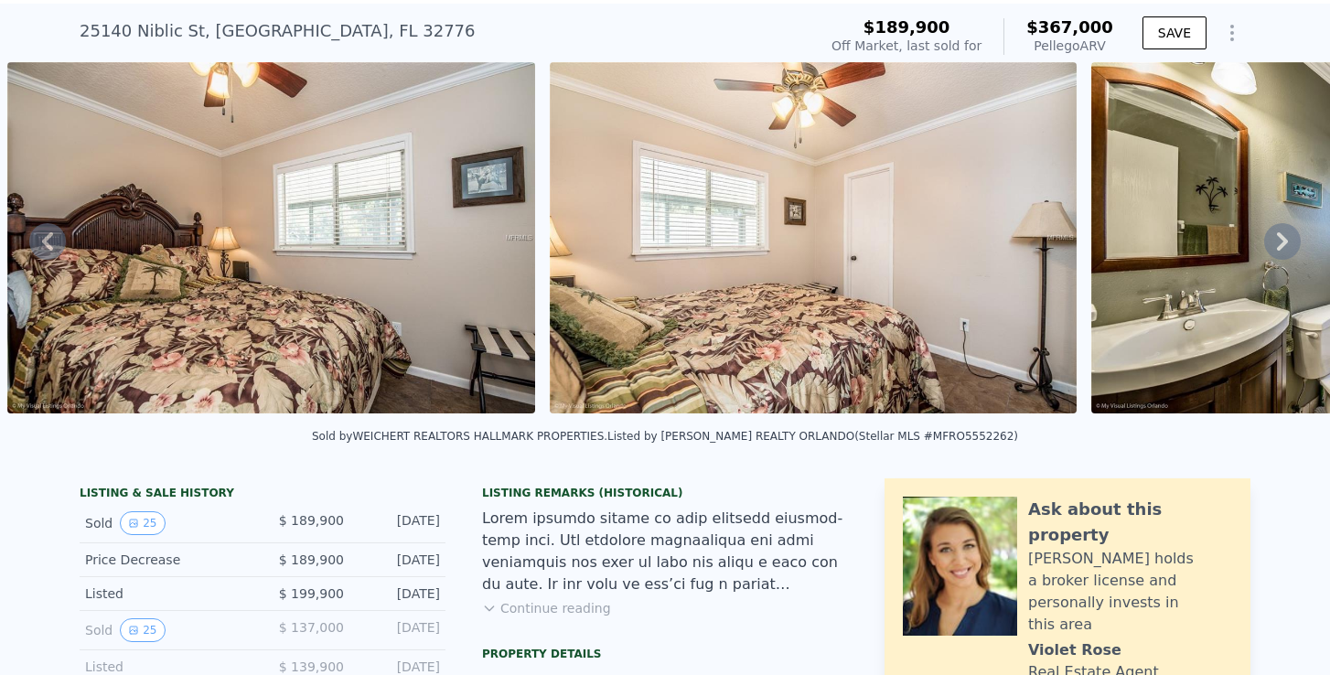
click at [1286, 242] on icon at bounding box center [1282, 241] width 11 height 18
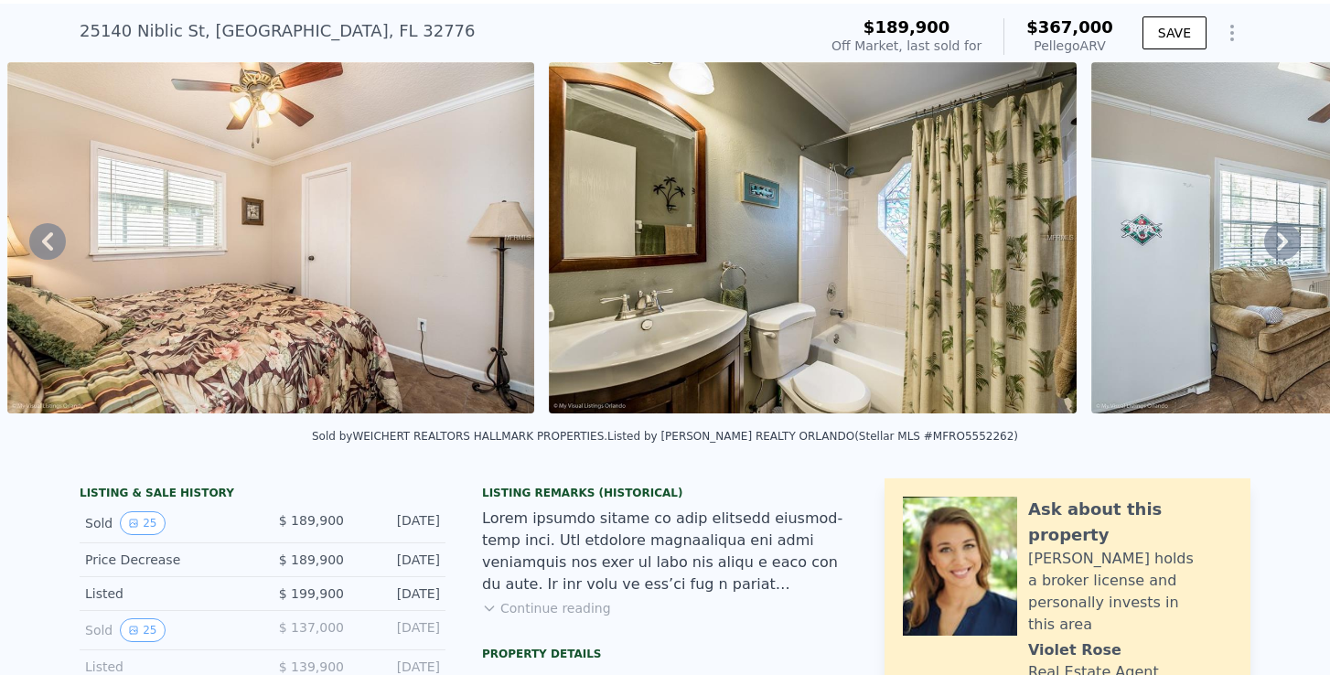
type input "$ 367,000"
type input "$ 0"
type input "$ 142,352"
click at [1297, 239] on icon at bounding box center [1283, 241] width 37 height 37
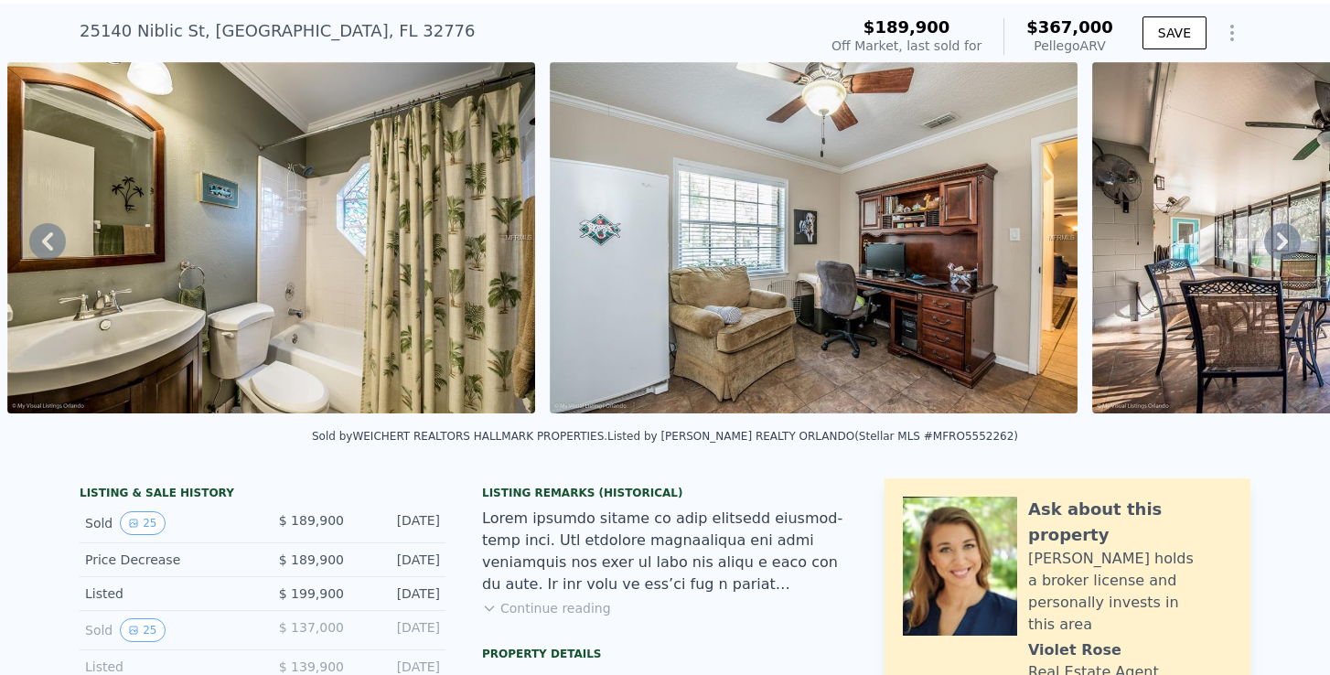
click at [1297, 238] on icon at bounding box center [1283, 241] width 37 height 37
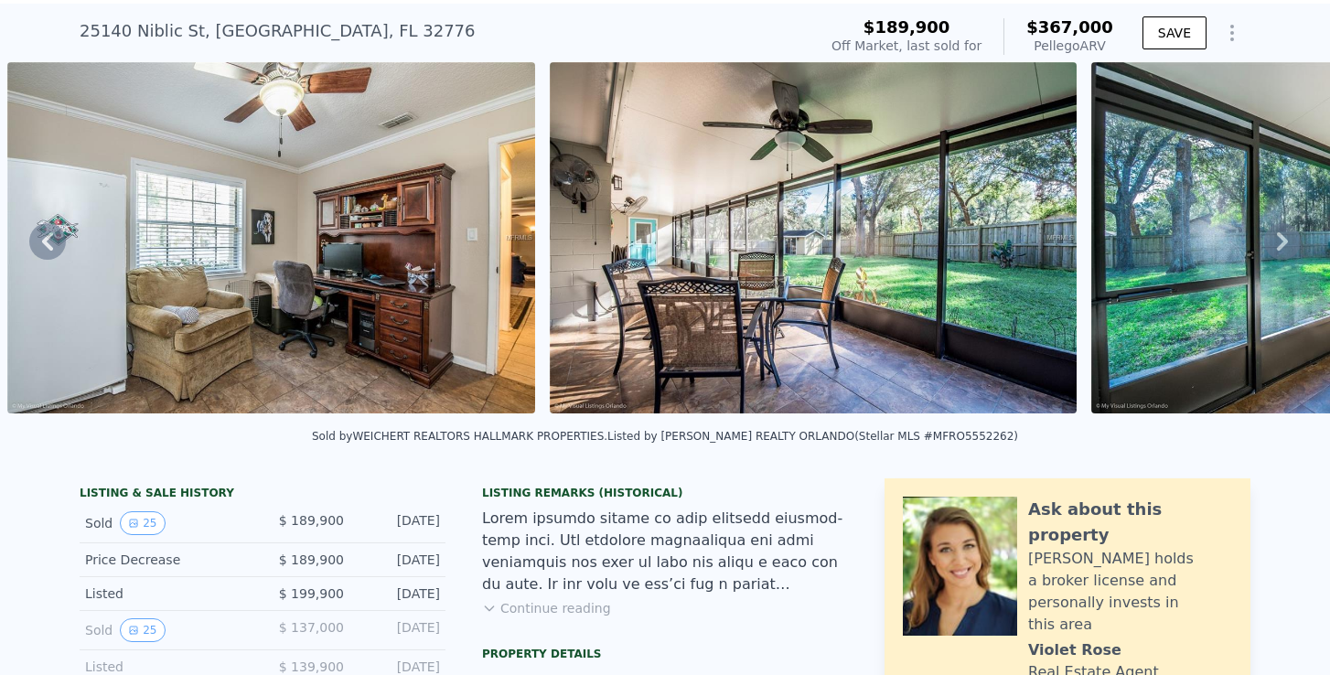
click at [1297, 238] on icon at bounding box center [1283, 241] width 37 height 37
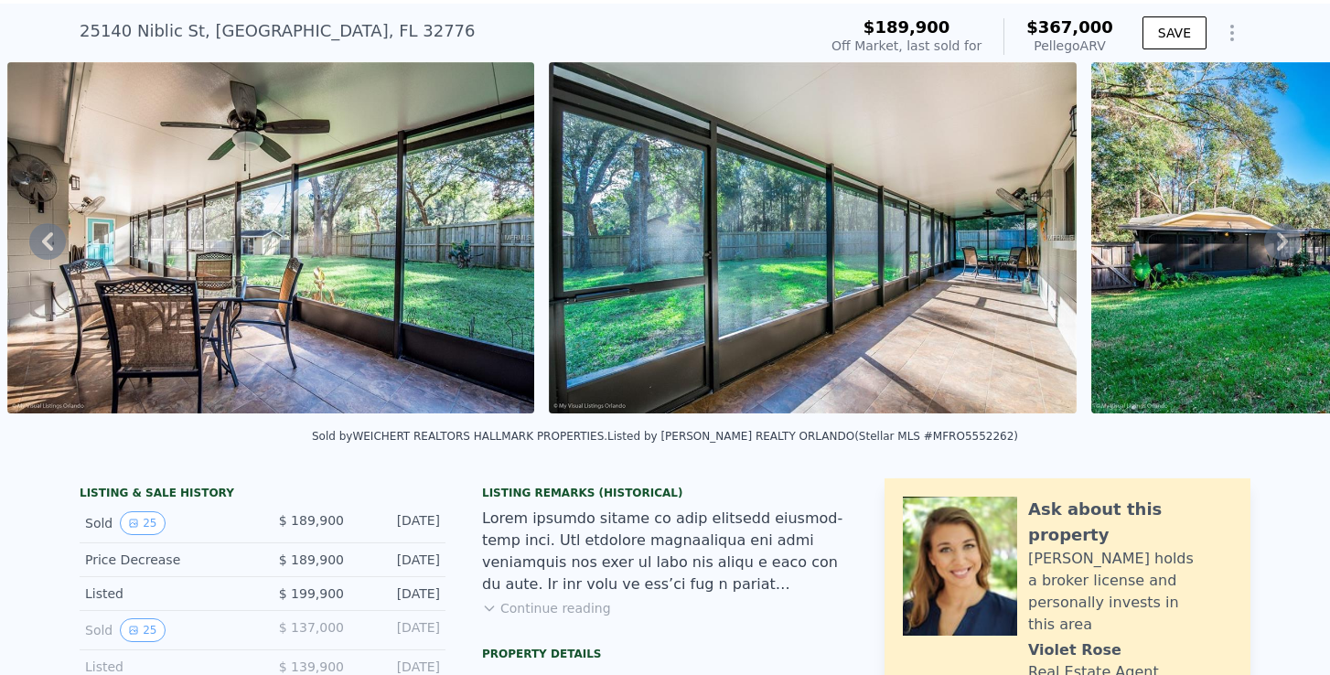
click at [1297, 238] on icon at bounding box center [1283, 241] width 37 height 37
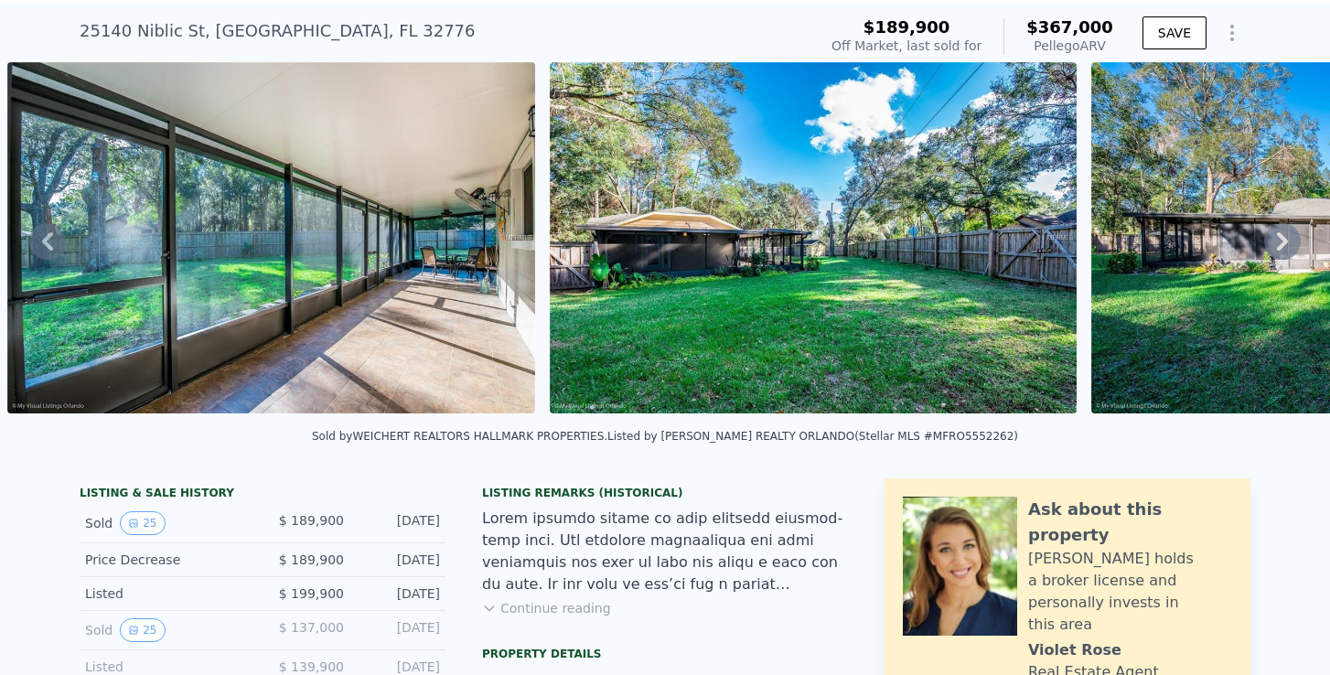
click at [1297, 238] on icon at bounding box center [1283, 241] width 37 height 37
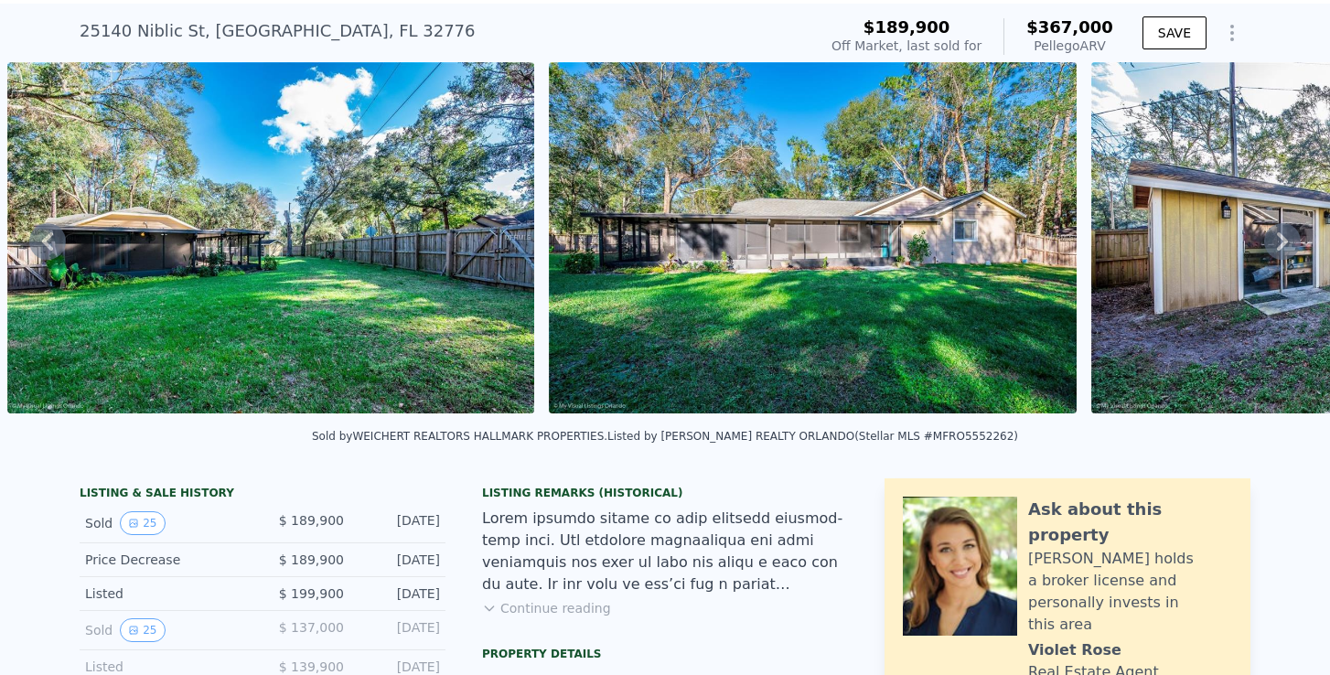
click at [1297, 238] on icon at bounding box center [1283, 241] width 37 height 37
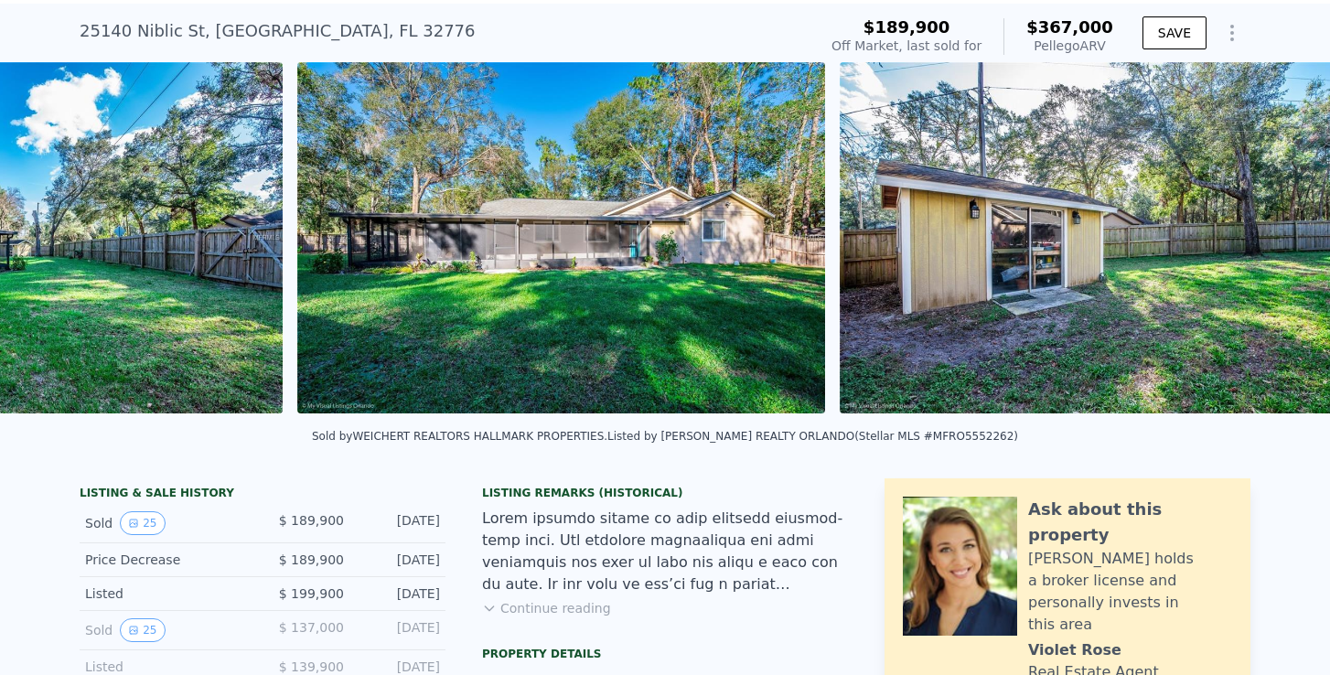
scroll to position [0, 12692]
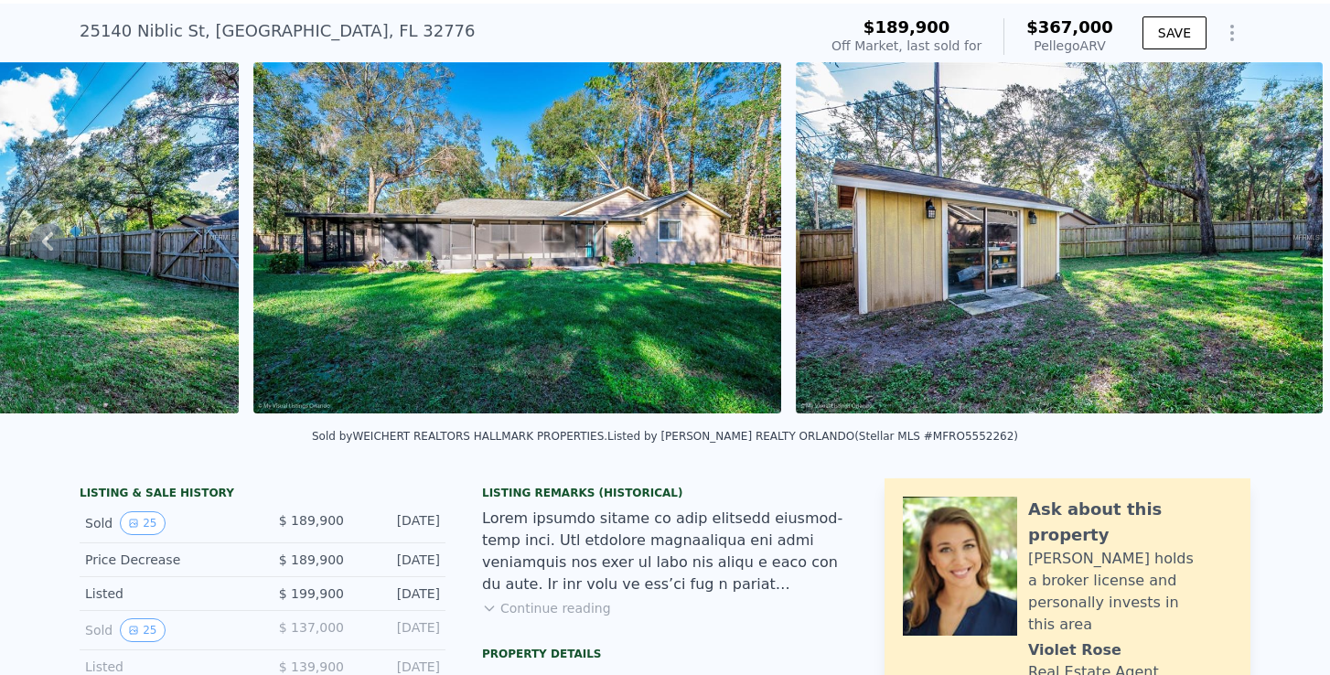
click at [1297, 238] on img at bounding box center [1060, 237] width 528 height 351
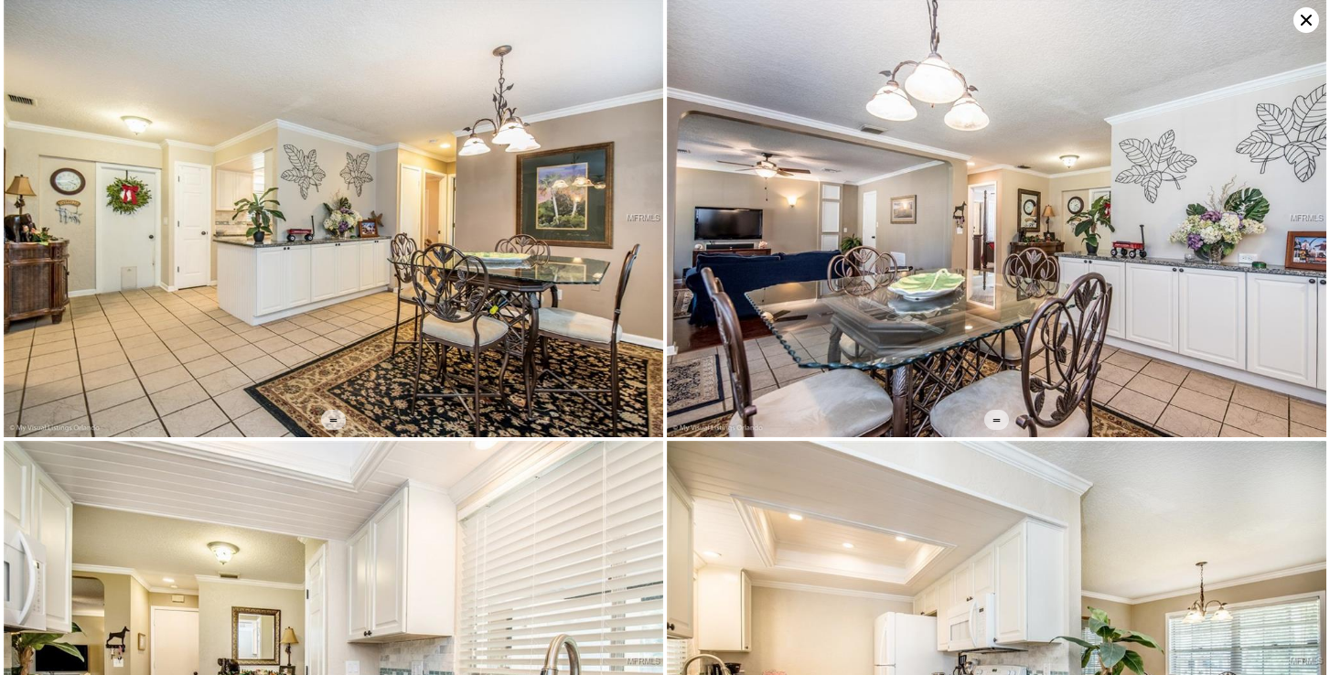
scroll to position [443, 0]
